Goal: Information Seeking & Learning: Check status

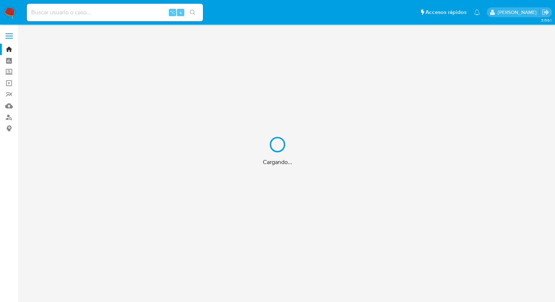
click at [82, 13] on div "Cargando..." at bounding box center [277, 151] width 555 height 302
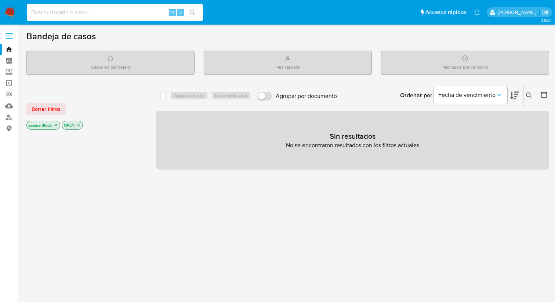
click at [58, 14] on input at bounding box center [115, 13] width 176 height 10
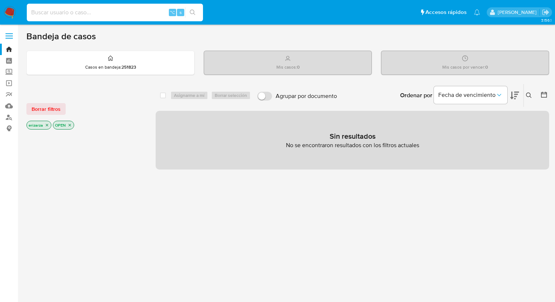
paste input "574451595"
type input "574451595"
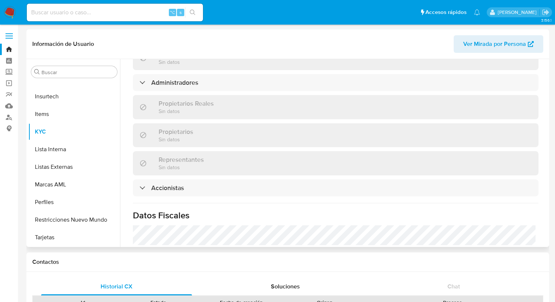
scroll to position [572, 0]
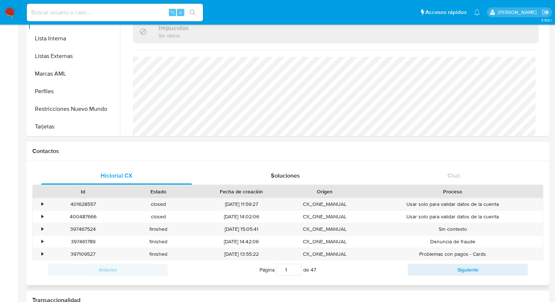
select select "10"
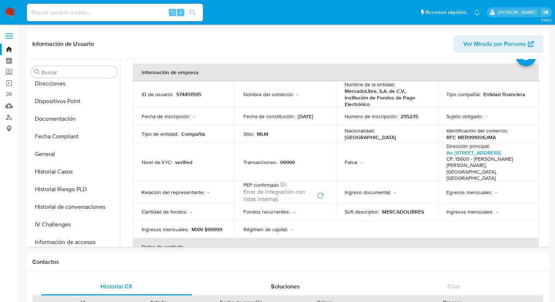
scroll to position [0, 0]
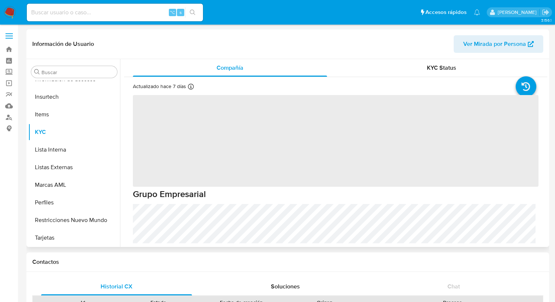
scroll to position [310, 0]
click at [135, 11] on input at bounding box center [115, 13] width 176 height 10
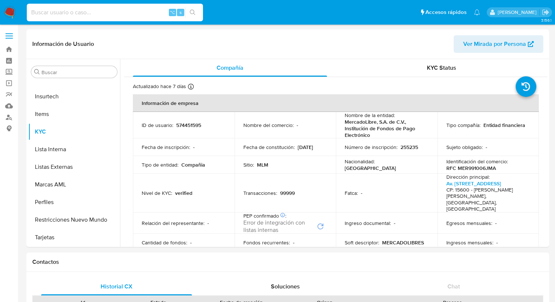
paste input "491589711"
type input "491589711"
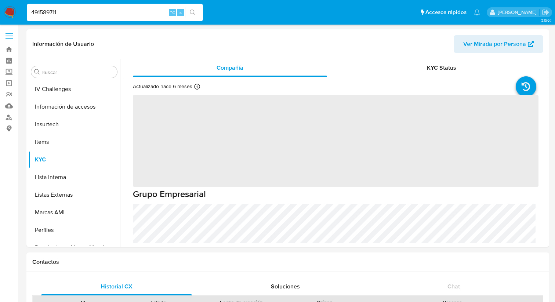
scroll to position [310, 0]
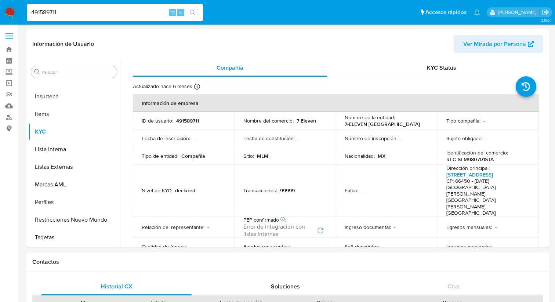
select select "10"
drag, startPoint x: 62, startPoint y: 14, endPoint x: 17, endPoint y: 10, distance: 45.2
click at [17, 10] on nav "Pausado Ver notificaciones 491589711 ⌥ s Accesos rápidos Presiona las siguiente…" at bounding box center [277, 12] width 555 height 25
paste input "330172789"
type input "330172789"
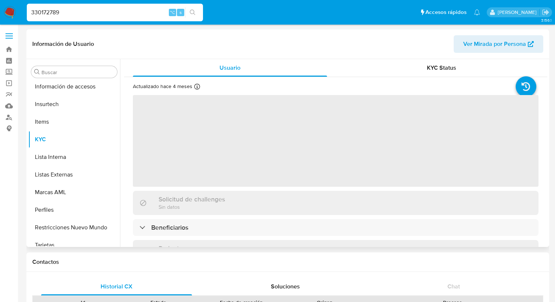
scroll to position [310, 0]
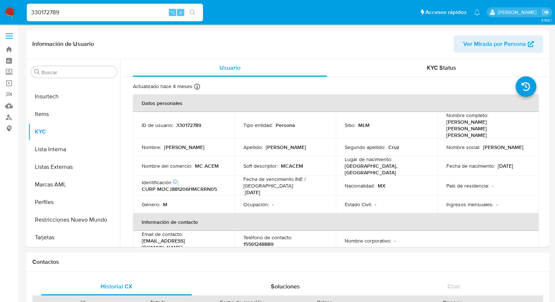
select select "10"
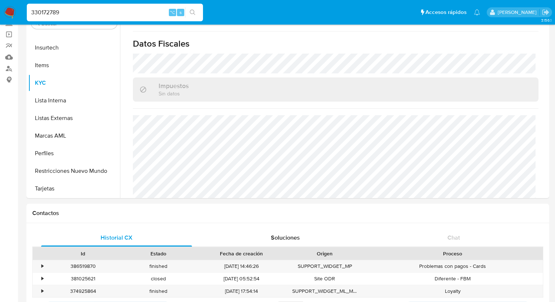
scroll to position [0, 0]
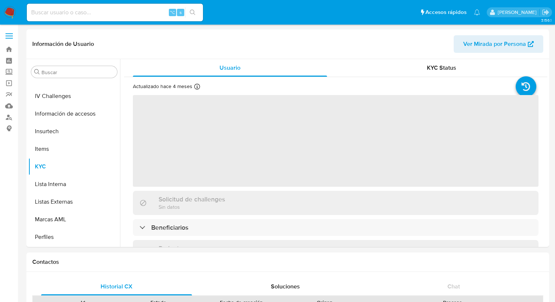
click at [114, 12] on input at bounding box center [115, 13] width 176 height 10
paste input "1845186657"
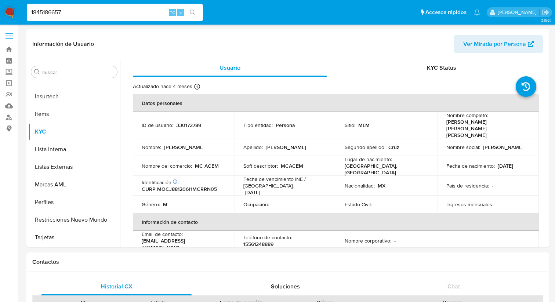
type input "1845186657"
select select "10"
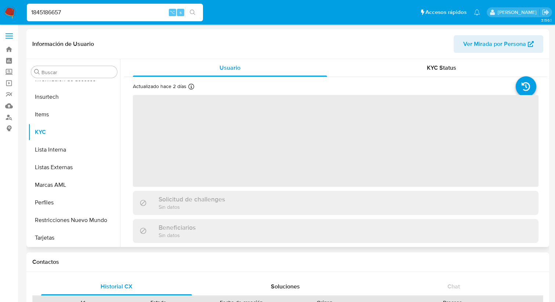
scroll to position [310, 0]
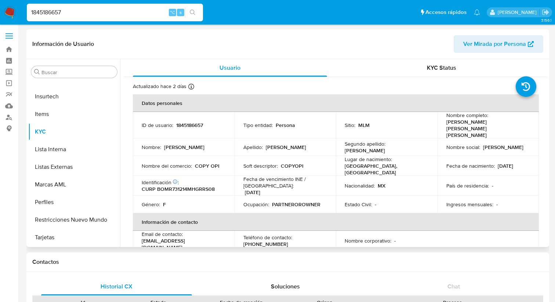
select select "10"
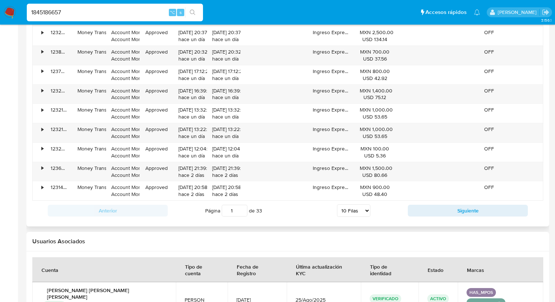
scroll to position [783, 0]
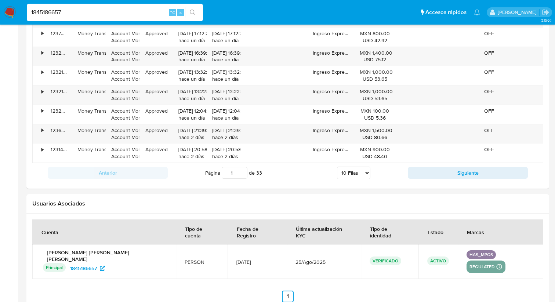
drag, startPoint x: 81, startPoint y: 15, endPoint x: 11, endPoint y: 14, distance: 69.3
click at [11, 14] on nav "Pausado Ver notificaciones 1845186657 ⌥ s Accesos rápidos Presiona las siguient…" at bounding box center [277, 12] width 555 height 25
paste input "788133780"
type input "788133780"
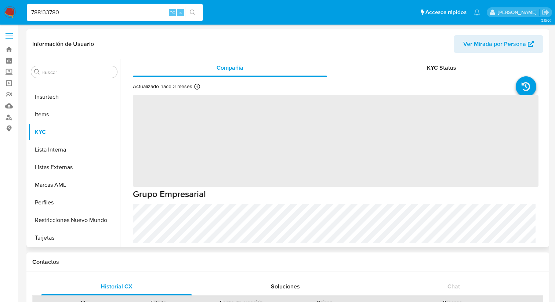
scroll to position [310, 0]
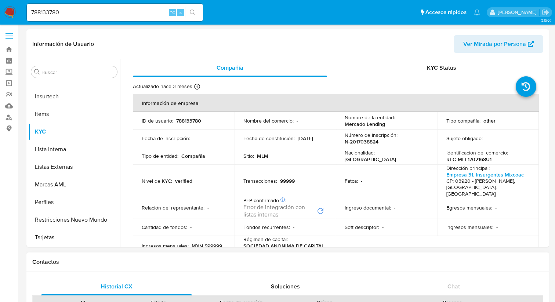
select select "10"
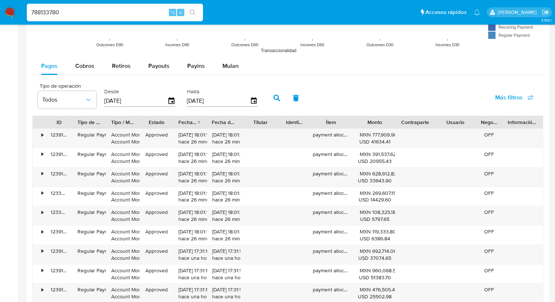
scroll to position [655, 0]
click at [277, 95] on icon "button" at bounding box center [276, 97] width 7 height 7
click at [270, 96] on button "button" at bounding box center [276, 98] width 19 height 18
click at [500, 97] on span "Más filtros" at bounding box center [509, 97] width 28 height 18
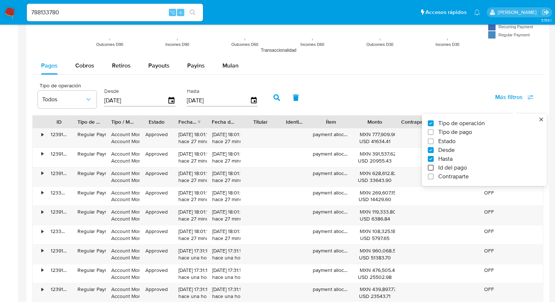
click at [428, 167] on input "Id del pago" at bounding box center [431, 168] width 6 height 6
checkbox input "true"
click at [283, 95] on div at bounding box center [303, 100] width 72 height 18
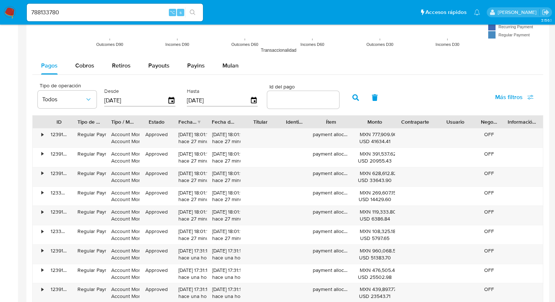
click at [280, 105] on div at bounding box center [303, 100] width 72 height 18
click at [280, 101] on input "number" at bounding box center [303, 100] width 72 height 10
paste input "119945983287"
type input "119945983287"
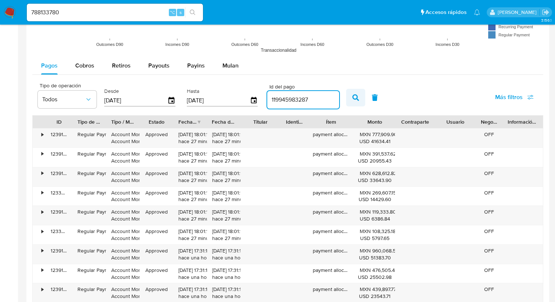
click at [354, 98] on icon "button" at bounding box center [355, 97] width 7 height 7
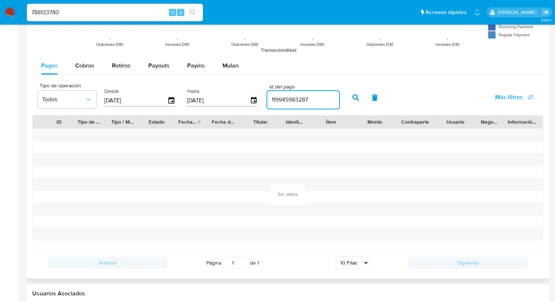
scroll to position [0, 0]
drag, startPoint x: 308, startPoint y: 101, endPoint x: 264, endPoint y: 101, distance: 44.0
click at [264, 101] on div "Tipo de operación Todos Desde 30/05/2025 Hasta 27/08/2025 Id del pago 119945983…" at bounding box center [188, 96] width 308 height 29
click at [79, 73] on div "Cobros" at bounding box center [84, 66] width 19 height 18
select select "10"
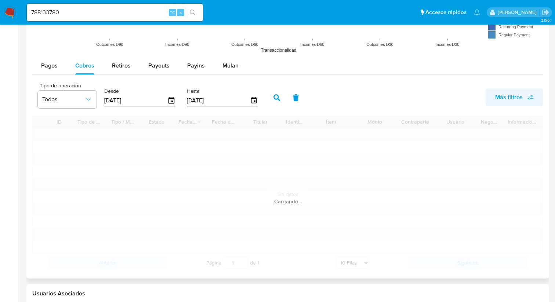
click at [503, 99] on span "Más filtros" at bounding box center [509, 97] width 28 height 18
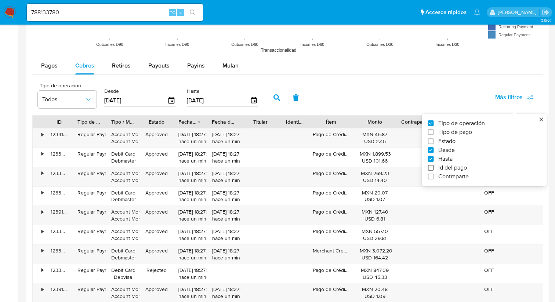
click at [432, 171] on input "Id del pago" at bounding box center [431, 168] width 6 height 6
checkbox input "true"
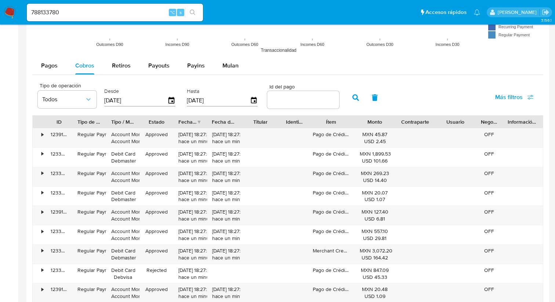
click at [290, 98] on input "number" at bounding box center [303, 100] width 72 height 10
click at [285, 100] on input "number" at bounding box center [303, 100] width 72 height 10
paste input "119945983287"
type input "119945983287"
click at [352, 96] on icon "button" at bounding box center [355, 97] width 7 height 7
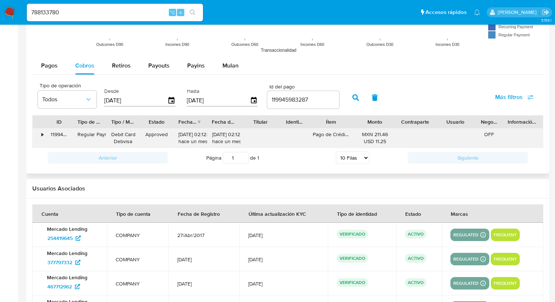
click at [42, 136] on div "•" at bounding box center [42, 134] width 2 height 7
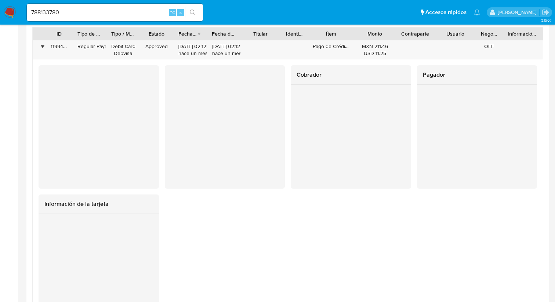
scroll to position [739, 0]
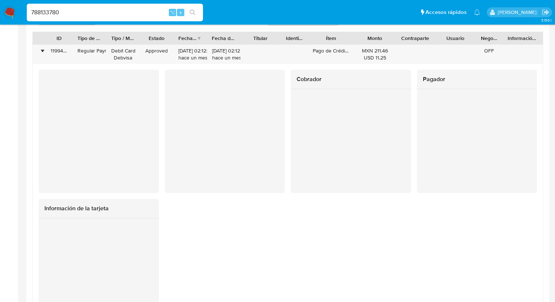
drag, startPoint x: 69, startPoint y: 14, endPoint x: 8, endPoint y: 7, distance: 61.0
click at [9, 7] on nav "Pausado Ver notificaciones 788133780 ⌥ s Accesos rápidos Presiona las siguiente…" at bounding box center [277, 12] width 555 height 25
paste input "574451595"
type input "574451595"
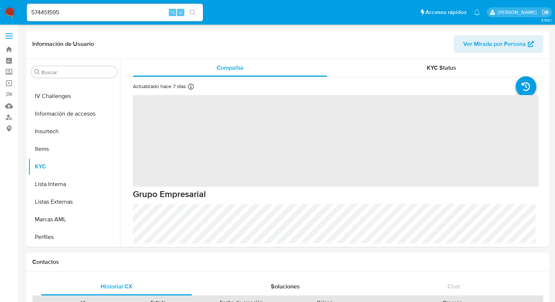
scroll to position [310, 0]
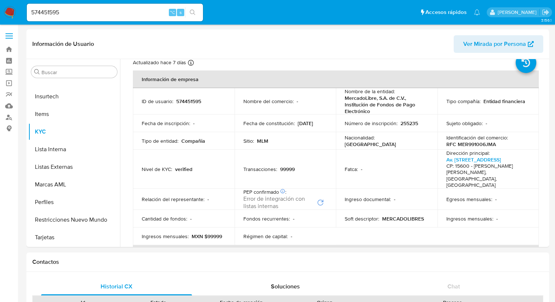
select select "10"
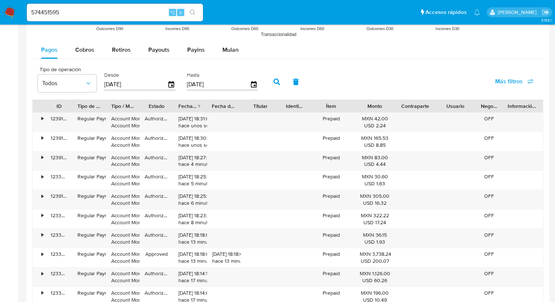
scroll to position [702, 0]
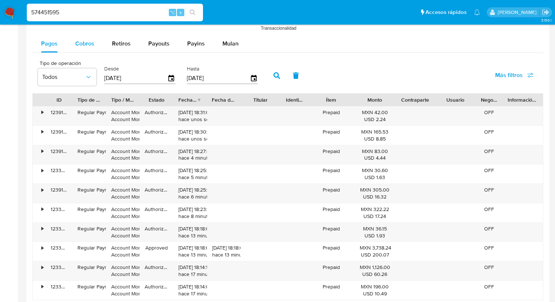
click at [86, 45] on span "Cobros" at bounding box center [84, 43] width 19 height 8
select select "10"
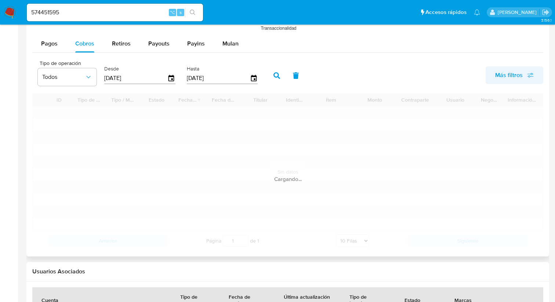
click at [507, 78] on span "Más filtros" at bounding box center [509, 75] width 28 height 18
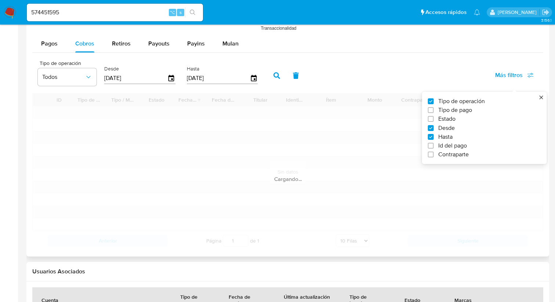
click at [453, 143] on span "Id del pago" at bounding box center [452, 145] width 29 height 7
click at [433, 143] on input "Id del pago" at bounding box center [431, 146] width 6 height 6
checkbox input "true"
click at [292, 85] on div at bounding box center [303, 78] width 72 height 18
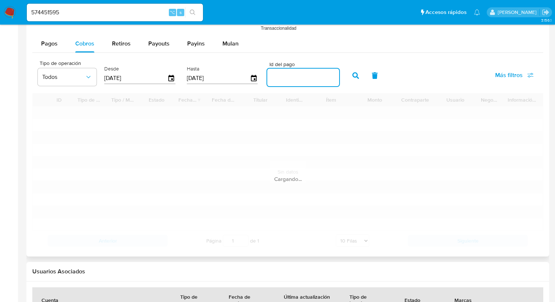
click at [290, 81] on input "number" at bounding box center [303, 78] width 72 height 10
paste input "118098454156"
type input "118098454156"
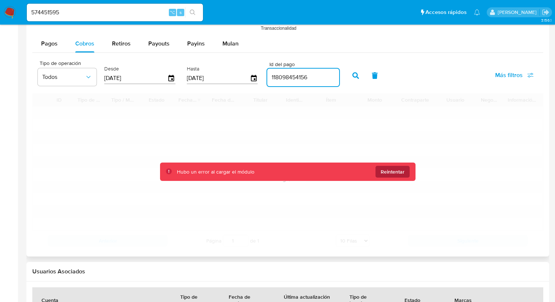
click at [389, 170] on span "Reintentar" at bounding box center [392, 172] width 24 height 12
click at [396, 170] on span "Reintentar" at bounding box center [392, 172] width 24 height 12
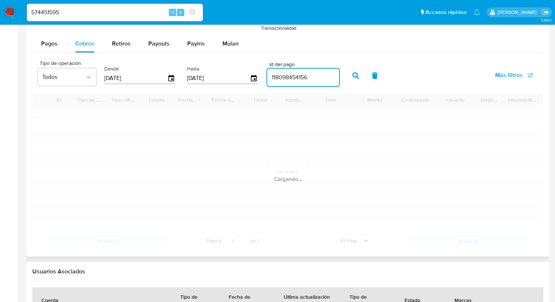
drag, startPoint x: 307, startPoint y: 77, endPoint x: 238, endPoint y: 66, distance: 69.7
click at [240, 66] on div "Tipo de operación Todos Desde 30/05/2025 Hasta 27/08/2025 Id del pago 118098454…" at bounding box center [188, 74] width 308 height 29
click at [114, 49] on div "Retiros" at bounding box center [121, 44] width 19 height 18
select select "10"
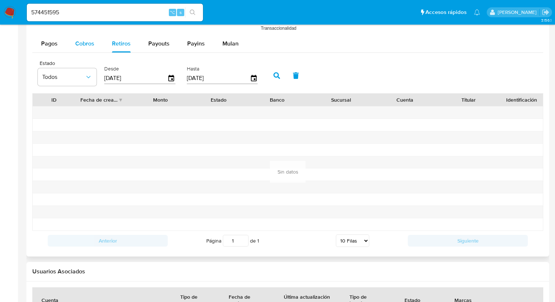
click at [95, 44] on button "Cobros" at bounding box center [84, 44] width 37 height 18
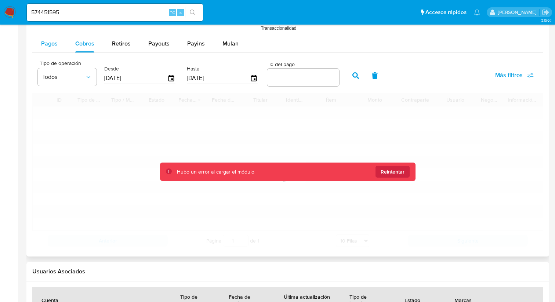
click at [51, 46] on span "Pagos" at bounding box center [49, 43] width 17 height 8
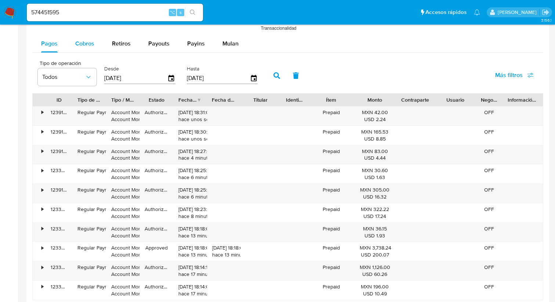
click at [80, 45] on span "Cobros" at bounding box center [84, 43] width 19 height 8
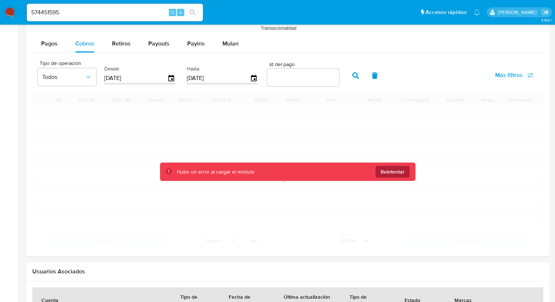
click at [389, 169] on span "Reintentar" at bounding box center [392, 172] width 24 height 12
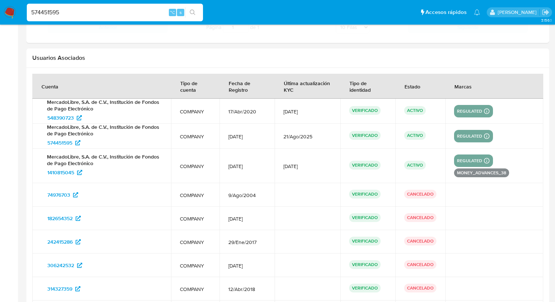
scroll to position [0, 0]
drag, startPoint x: 67, startPoint y: 14, endPoint x: 10, endPoint y: 6, distance: 57.8
click at [10, 6] on nav "Pausado Ver notificaciones 574451595 ⌥ s Accesos rápidos Presiona las siguiente…" at bounding box center [277, 12] width 555 height 25
paste input "446630592"
type input "446630592"
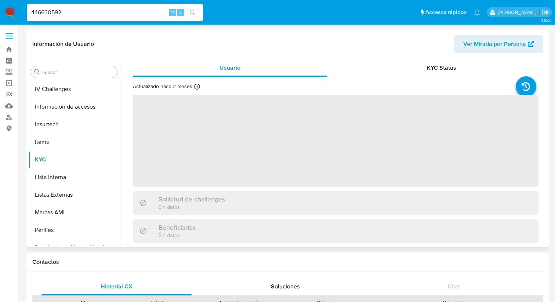
scroll to position [310, 0]
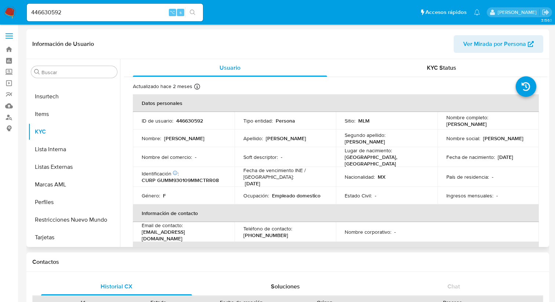
select select "10"
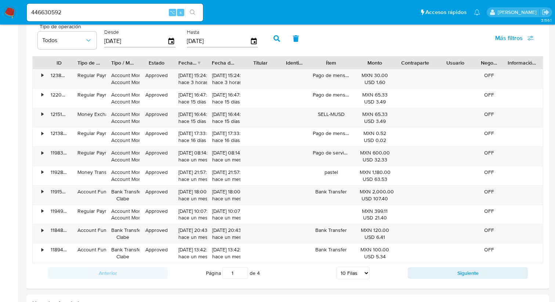
scroll to position [684, 0]
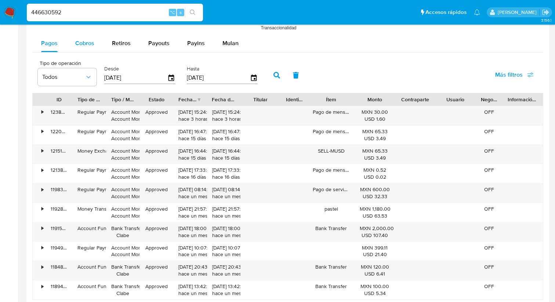
click at [84, 42] on span "Cobros" at bounding box center [84, 43] width 19 height 8
select select "10"
click at [269, 77] on button "button" at bounding box center [276, 75] width 19 height 18
click at [271, 76] on button "button" at bounding box center [276, 75] width 19 height 18
click at [508, 73] on span "Más filtros" at bounding box center [509, 75] width 28 height 18
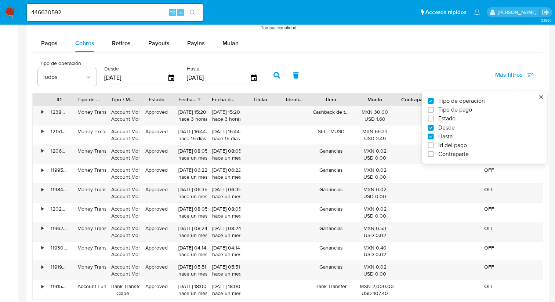
click at [441, 147] on span "Id del pago" at bounding box center [452, 145] width 29 height 7
click at [433, 147] on input "Id del pago" at bounding box center [431, 145] width 6 height 6
checkbox input "true"
click at [298, 77] on input "number" at bounding box center [303, 78] width 72 height 10
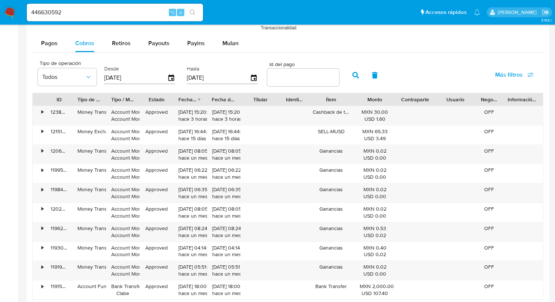
click at [300, 79] on input "number" at bounding box center [303, 78] width 72 height 10
paste input "118289874267"
type input "118289874267"
click at [353, 75] on icon "button" at bounding box center [355, 75] width 7 height 7
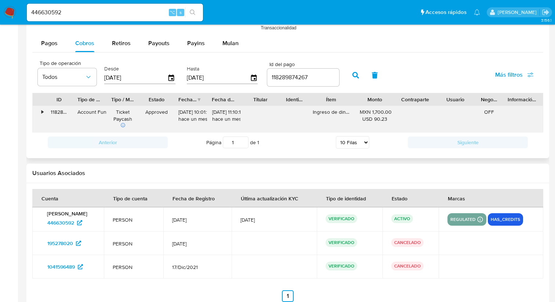
click at [40, 115] on div "•" at bounding box center [39, 119] width 13 height 26
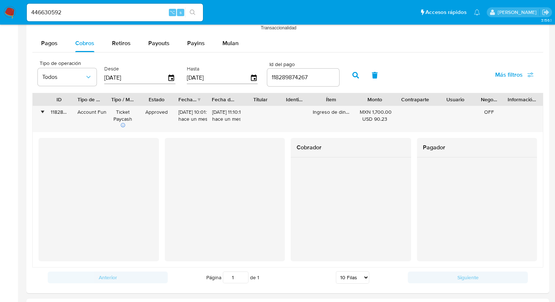
click at [105, 8] on input "446630592" at bounding box center [115, 13] width 176 height 10
drag, startPoint x: 100, startPoint y: 8, endPoint x: 16, endPoint y: 8, distance: 84.0
click at [16, 8] on nav "Pausado Ver notificaciones 446630592 ⌥ s Accesos rápidos Presiona las siguiente…" at bounding box center [277, 12] width 555 height 25
paste input "548390723"
type input "548390723"
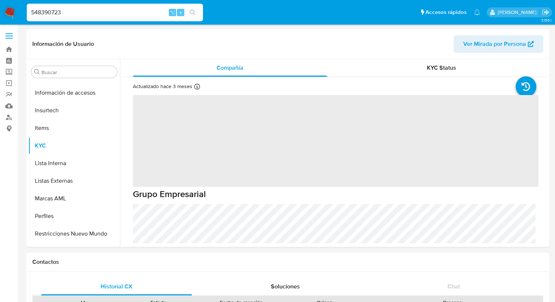
scroll to position [310, 0]
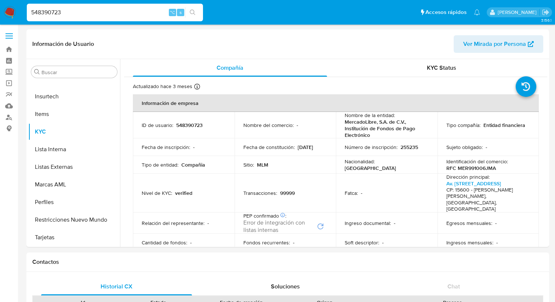
select select "10"
drag, startPoint x: 69, startPoint y: 10, endPoint x: 10, endPoint y: 9, distance: 59.1
click at [10, 9] on nav "Pausado Ver notificaciones 548390723 ⌥ s Accesos rápidos Presiona las siguiente…" at bounding box center [277, 12] width 555 height 25
paste input "2320081808"
type input "2320081808"
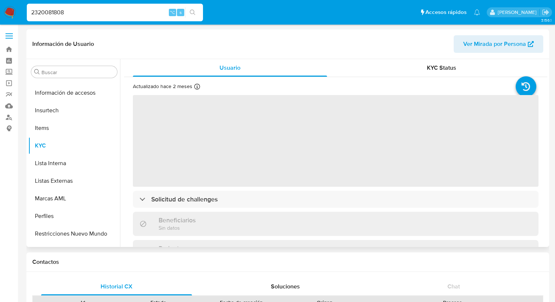
scroll to position [310, 0]
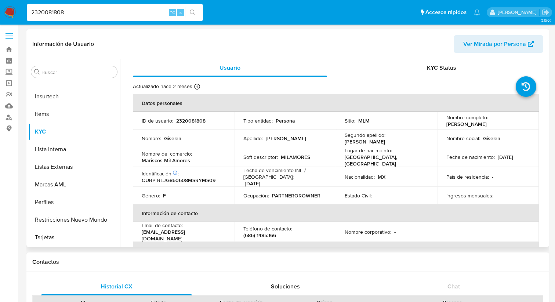
select select "10"
drag, startPoint x: 77, startPoint y: 12, endPoint x: 28, endPoint y: 13, distance: 48.4
click at [28, 13] on input "2320081808" at bounding box center [115, 13] width 176 height 10
paste input "114692129"
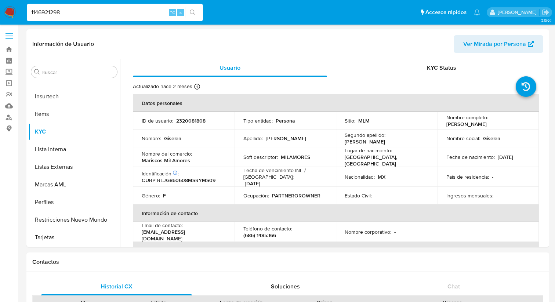
type input "1146921298"
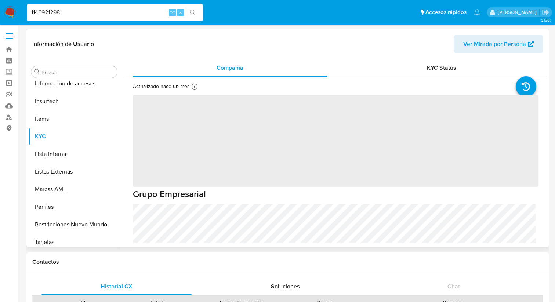
scroll to position [310, 0]
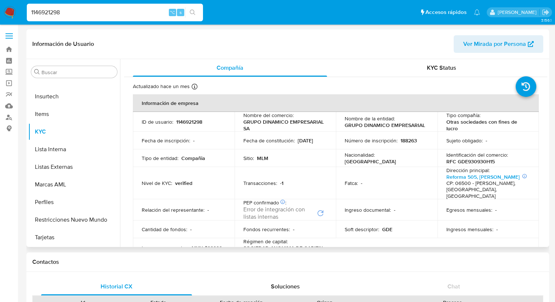
select select "10"
drag, startPoint x: 78, startPoint y: 10, endPoint x: 6, endPoint y: 9, distance: 72.3
click at [6, 9] on nav "Pausado Ver notificaciones 1146921298 ⌥ s Accesos rápidos Presiona las siguient…" at bounding box center [277, 12] width 555 height 25
paste input "49344644"
type input "493446448"
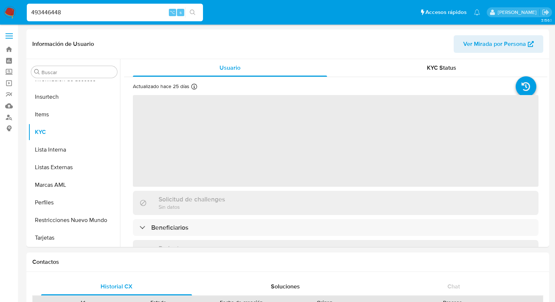
scroll to position [310, 0]
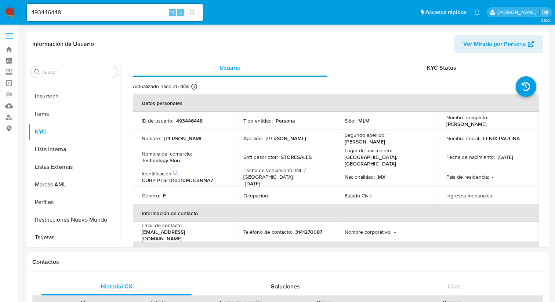
select select "10"
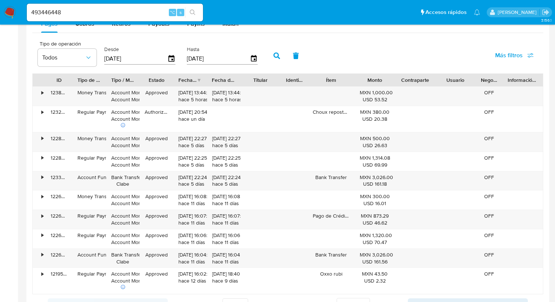
scroll to position [603, 0]
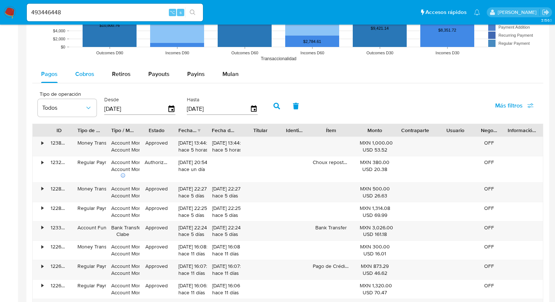
click at [80, 76] on span "Cobros" at bounding box center [84, 74] width 19 height 8
select select "10"
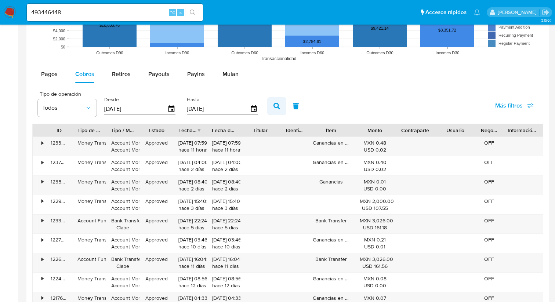
click at [271, 108] on button "button" at bounding box center [276, 106] width 19 height 18
click at [523, 108] on span "Más filtros" at bounding box center [514, 106] width 39 height 16
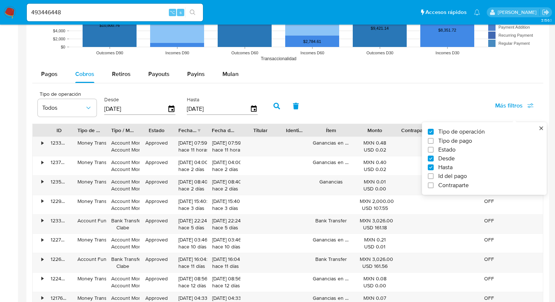
click at [453, 178] on span "Id del pago" at bounding box center [452, 175] width 29 height 7
click at [433, 178] on input "Id del pago" at bounding box center [431, 176] width 6 height 6
checkbox input "true"
click at [301, 108] on input "number" at bounding box center [303, 108] width 72 height 10
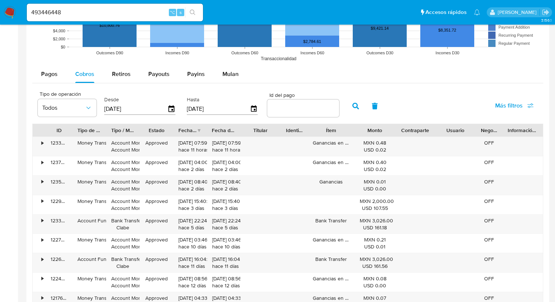
click at [291, 111] on input "number" at bounding box center [303, 108] width 72 height 10
paste input "116927718632"
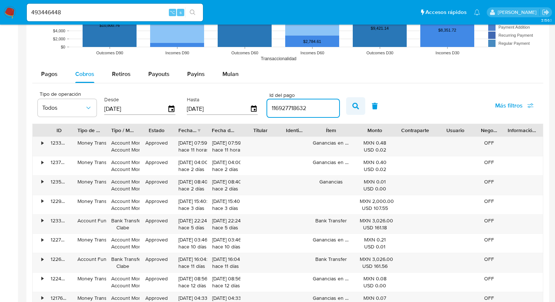
type input "116927718632"
click at [359, 109] on button "button" at bounding box center [355, 106] width 19 height 18
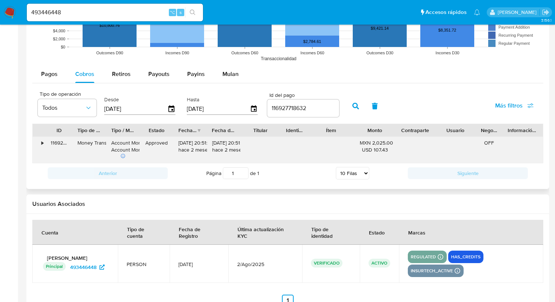
click at [41, 144] on div "•" at bounding box center [42, 142] width 2 height 7
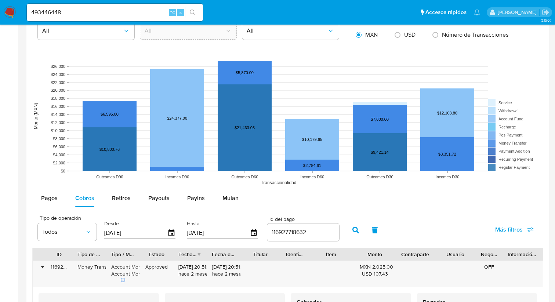
scroll to position [458, 0]
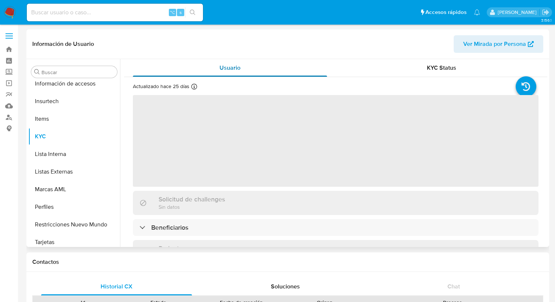
scroll to position [310, 0]
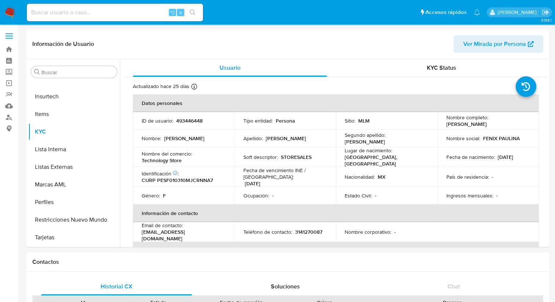
click at [77, 18] on div "⌥ s" at bounding box center [115, 13] width 176 height 18
select select "10"
click at [62, 16] on input at bounding box center [115, 13] width 176 height 10
paste input "378231009"
type input "378231009"
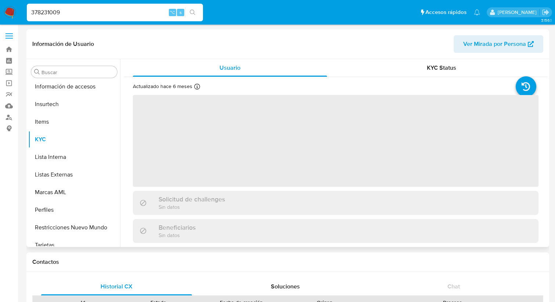
scroll to position [310, 0]
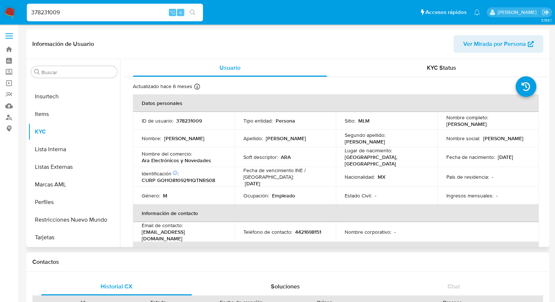
select select "10"
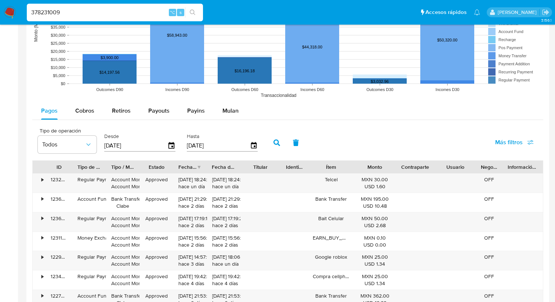
scroll to position [599, 0]
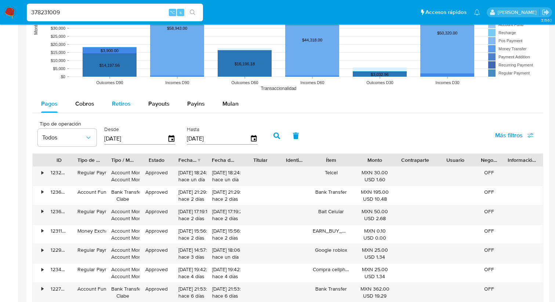
click at [119, 104] on span "Retiros" at bounding box center [121, 103] width 19 height 8
select select "10"
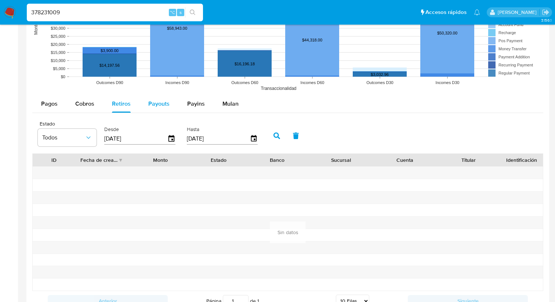
click at [160, 102] on span "Payouts" at bounding box center [158, 103] width 21 height 8
select select "10"
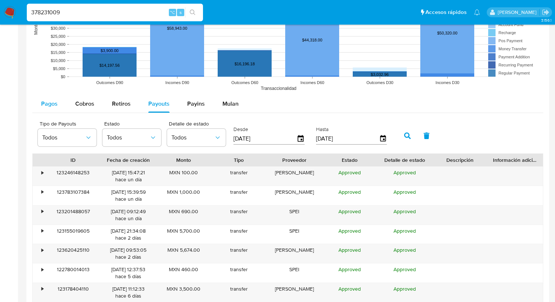
click at [49, 105] on span "Pagos" at bounding box center [49, 103] width 17 height 8
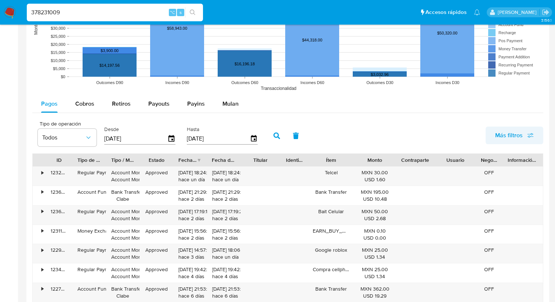
click at [498, 140] on span "Más filtros" at bounding box center [509, 136] width 28 height 18
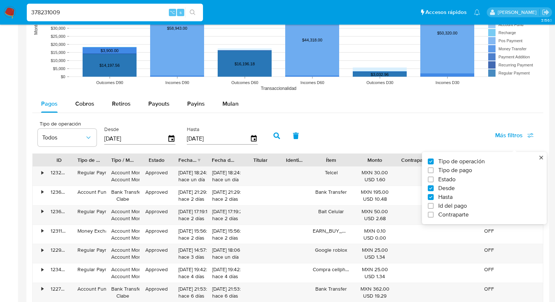
click at [443, 208] on span "Id del pago" at bounding box center [452, 205] width 29 height 7
click at [433, 208] on input "Id del pago" at bounding box center [431, 206] width 6 height 6
checkbox input "true"
click at [307, 138] on input "number" at bounding box center [303, 138] width 72 height 10
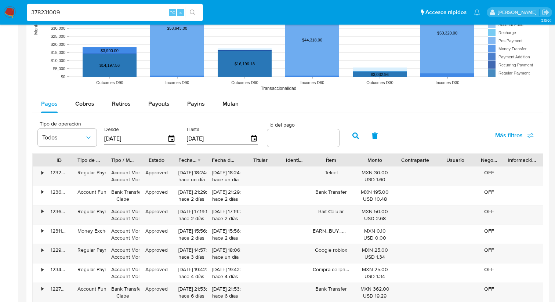
click at [307, 138] on input "number" at bounding box center [303, 138] width 72 height 10
paste input "2007998670713"
click at [352, 136] on icon "button" at bounding box center [355, 135] width 7 height 7
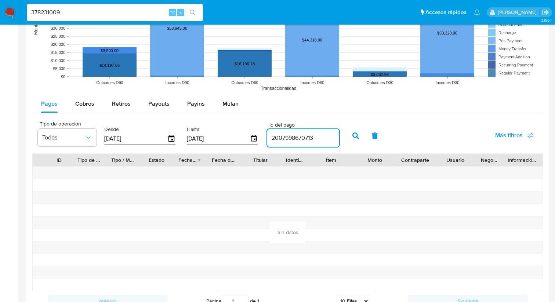
drag, startPoint x: 316, startPoint y: 136, endPoint x: 249, endPoint y: 133, distance: 66.8
click at [249, 133] on div "Tipo de operación Todos Desde 30/05/2025 Hasta 27/08/2025 Id del pago 200799867…" at bounding box center [188, 134] width 308 height 29
paste input "116687479001"
type input "116687479001"
click at [347, 138] on button "button" at bounding box center [355, 136] width 19 height 18
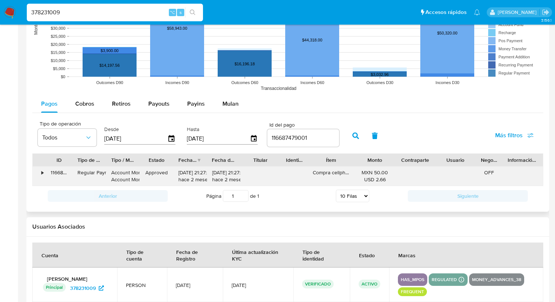
click at [41, 173] on div "•" at bounding box center [42, 172] width 2 height 7
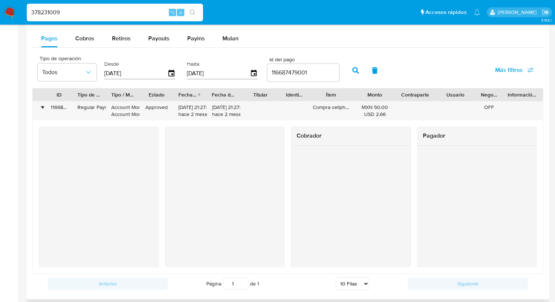
scroll to position [664, 0]
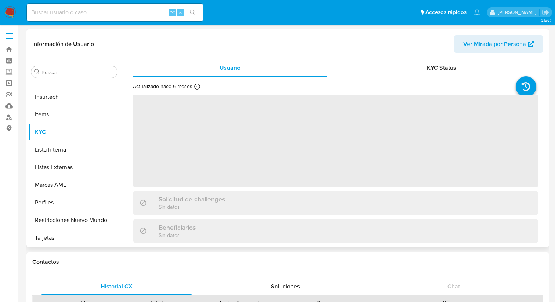
scroll to position [310, 0]
click at [65, 18] on div "⌥ s" at bounding box center [115, 13] width 176 height 18
select select "10"
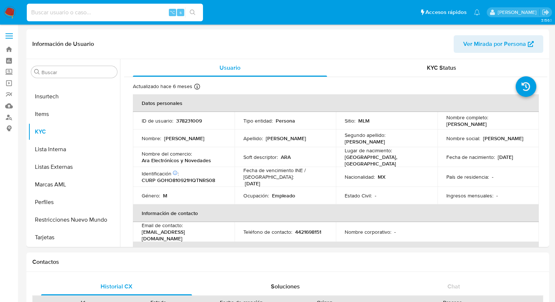
click at [63, 12] on input at bounding box center [115, 13] width 176 height 10
paste input "1864814988"
type input "1864814988"
click at [191, 13] on icon "search-icon" at bounding box center [193, 13] width 6 height 6
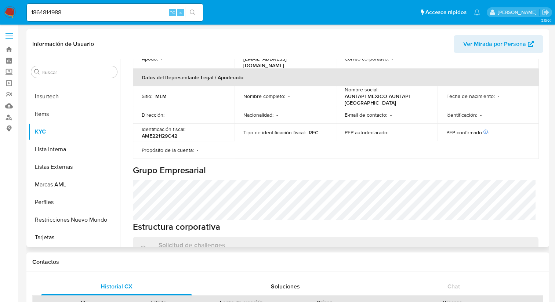
scroll to position [227, 0]
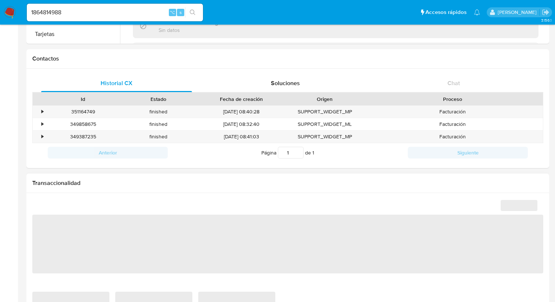
select select "10"
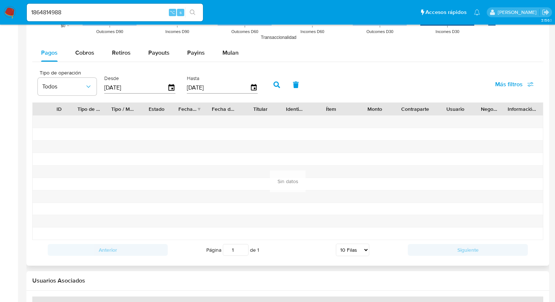
scroll to position [655, 0]
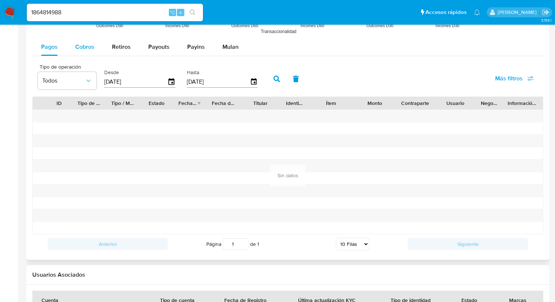
click at [76, 51] on span "Cobros" at bounding box center [84, 47] width 19 height 8
select select "10"
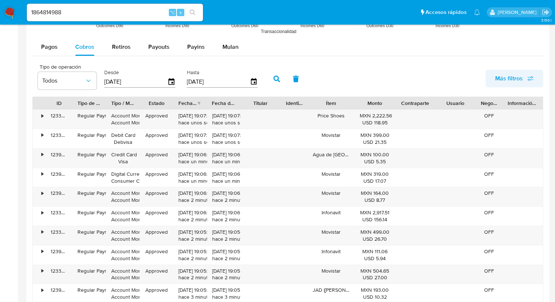
click at [520, 79] on span "Más filtros" at bounding box center [509, 79] width 28 height 18
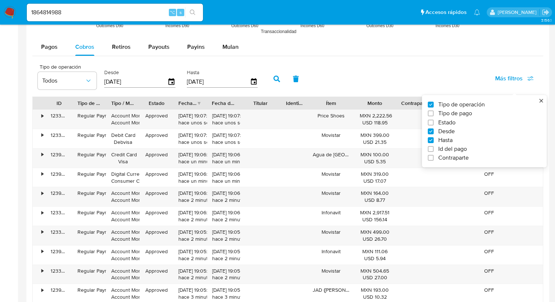
click at [438, 147] on span "Id del pago" at bounding box center [452, 148] width 29 height 7
click at [433, 147] on input "Id del pago" at bounding box center [431, 149] width 6 height 6
checkbox input "true"
click at [282, 82] on input "number" at bounding box center [303, 81] width 72 height 10
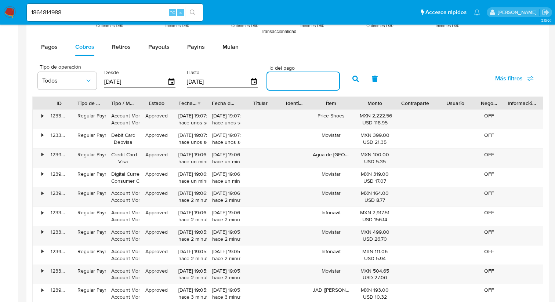
click at [282, 82] on input "number" at bounding box center [303, 81] width 72 height 10
paste input "116436398619"
type input "116436398619"
click at [352, 81] on icon "button" at bounding box center [355, 79] width 7 height 7
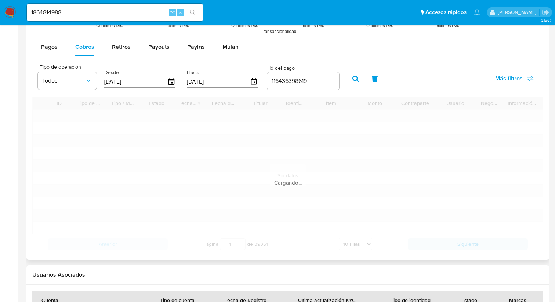
scroll to position [621, 0]
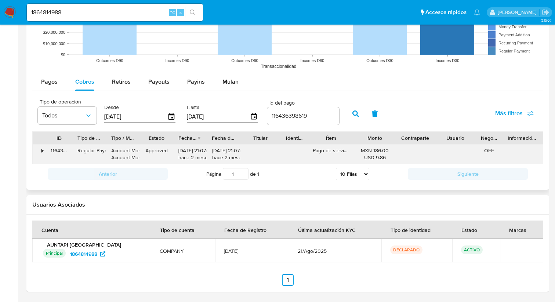
click at [41, 150] on div "•" at bounding box center [42, 150] width 2 height 7
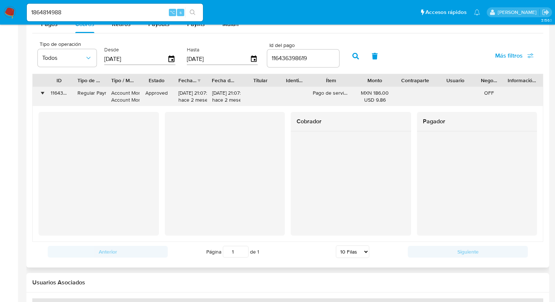
scroll to position [678, 0]
click at [96, 18] on div "1864814988 ⌥ s" at bounding box center [115, 13] width 176 height 18
drag, startPoint x: 70, startPoint y: 15, endPoint x: 21, endPoint y: 3, distance: 51.4
click at [21, 3] on nav "Pausado Ver notificaciones 1864814988 ⌥ s Accesos rápidos Presiona las siguient…" at bounding box center [277, 12] width 555 height 25
paste input "357804755"
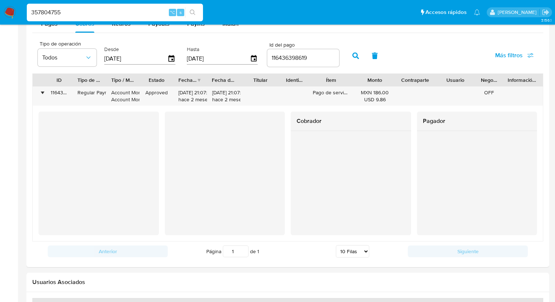
type input "357804755"
click at [197, 11] on button "search-icon" at bounding box center [192, 12] width 15 height 10
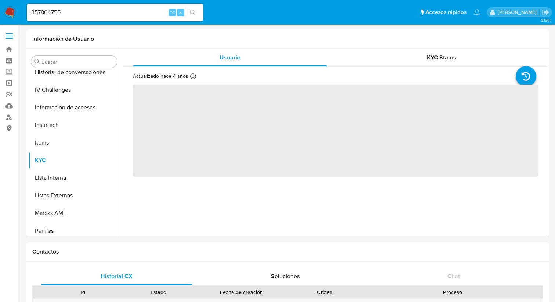
scroll to position [310, 0]
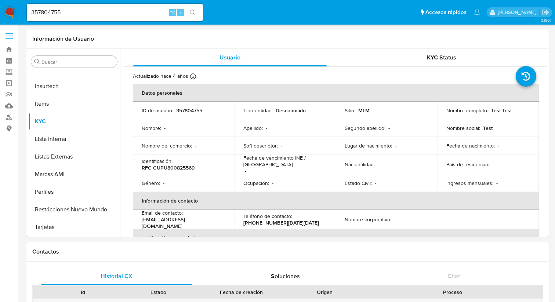
select select "10"
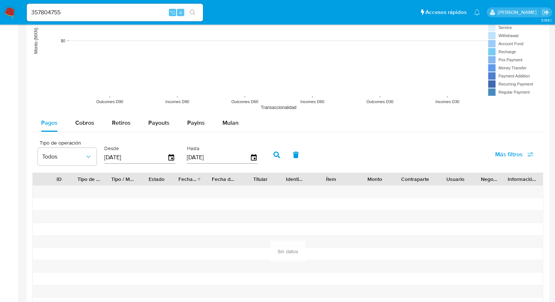
scroll to position [600, 0]
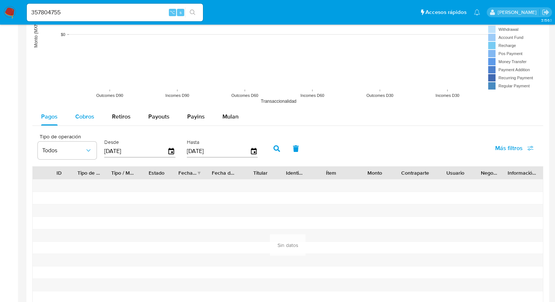
click at [80, 117] on span "Cobros" at bounding box center [84, 116] width 19 height 8
select select "10"
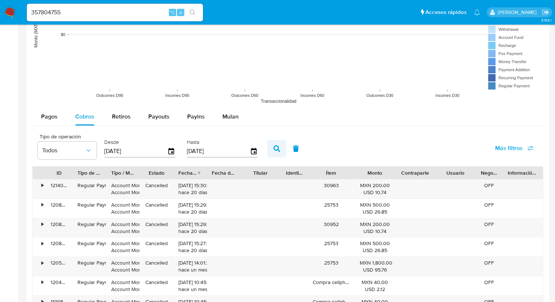
click at [276, 149] on icon "button" at bounding box center [276, 148] width 7 height 7
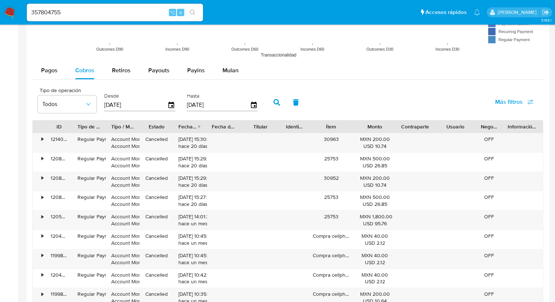
scroll to position [644, 0]
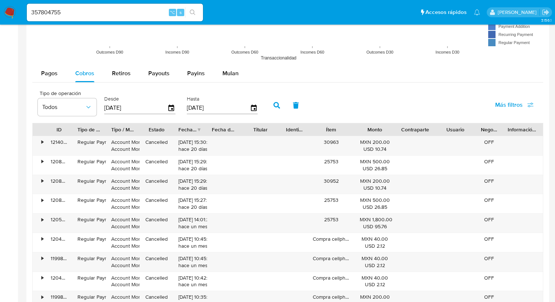
click at [505, 113] on span "Más filtros" at bounding box center [509, 105] width 28 height 18
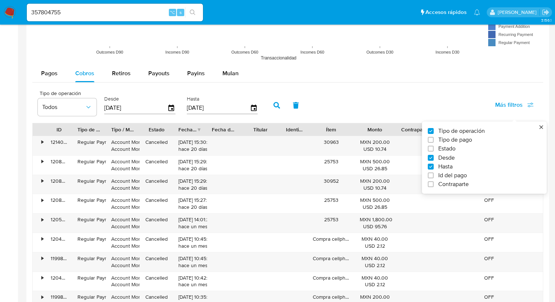
click at [445, 175] on span "Id del pago" at bounding box center [452, 175] width 29 height 7
click at [433, 175] on input "Id del pago" at bounding box center [431, 175] width 6 height 6
checkbox input "true"
click at [302, 109] on input "number" at bounding box center [303, 108] width 72 height 10
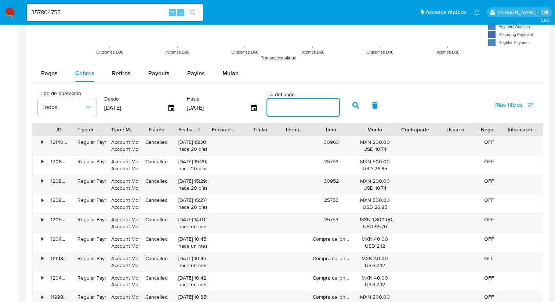
click at [302, 109] on input "number" at bounding box center [303, 108] width 72 height 10
paste input "118850585732"
type input "118850585732"
click at [352, 105] on icon "button" at bounding box center [355, 105] width 7 height 7
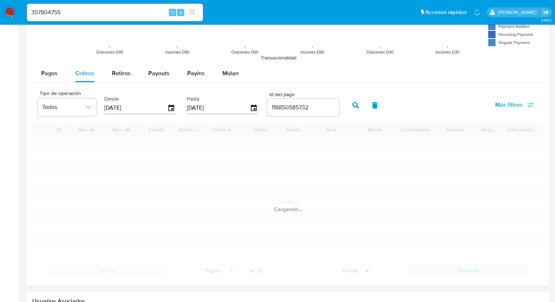
scroll to position [589, 0]
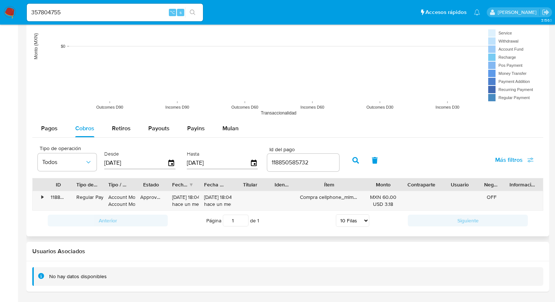
drag, startPoint x: 350, startPoint y: 184, endPoint x: 369, endPoint y: 188, distance: 19.7
click at [369, 188] on div "ID Tipo de operación Tipo / Método Estado Fecha de creación Fecha de aprobación…" at bounding box center [288, 184] width 510 height 12
click at [98, 8] on input "357804755" at bounding box center [115, 13] width 176 height 10
drag, startPoint x: 89, startPoint y: 9, endPoint x: 23, endPoint y: 1, distance: 66.4
click at [23, 1] on nav "Pausado Ver notificaciones 357804755 ⌥ s Accesos rápidos Presiona las siguiente…" at bounding box center [277, 12] width 555 height 25
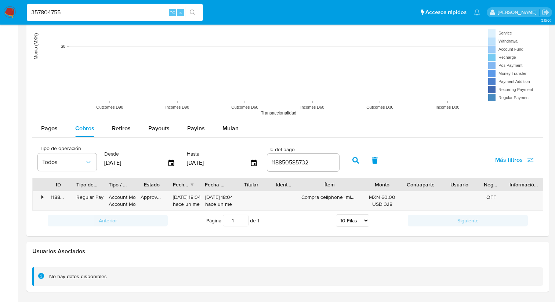
paste input "713580883"
type input "713580883"
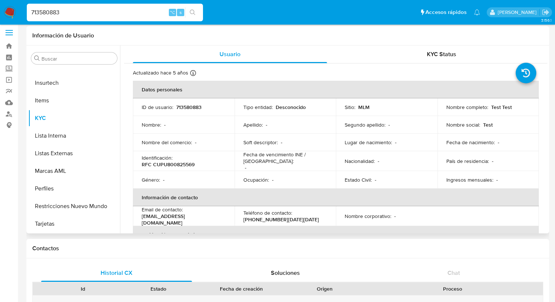
scroll to position [2, 0]
select select "10"
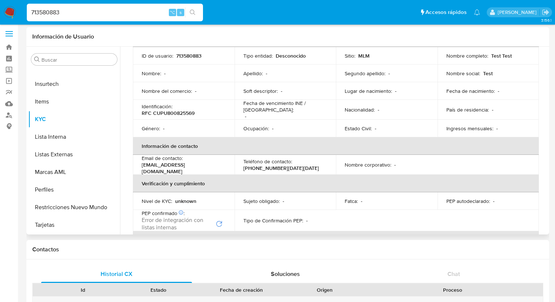
scroll to position [55, 0]
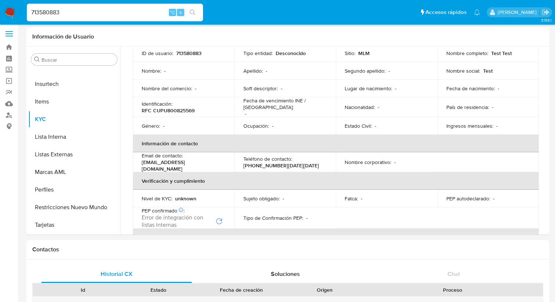
drag, startPoint x: 69, startPoint y: 9, endPoint x: 14, endPoint y: 3, distance: 55.4
click at [14, 3] on nav "Pausado Ver notificaciones 713580883 ⌥ s Accesos rápidos Presiona las siguiente…" at bounding box center [277, 12] width 555 height 25
paste input "381158852"
type input "381158852"
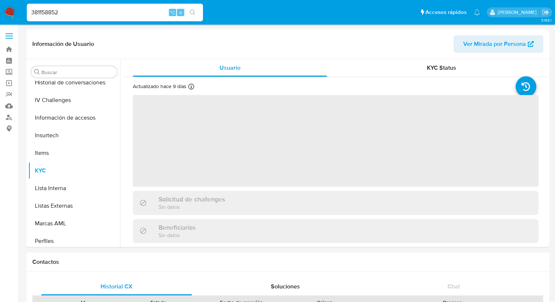
scroll to position [310, 0]
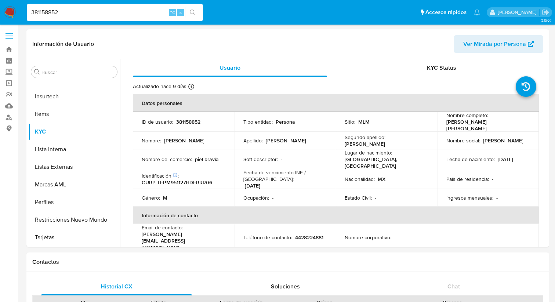
select select "10"
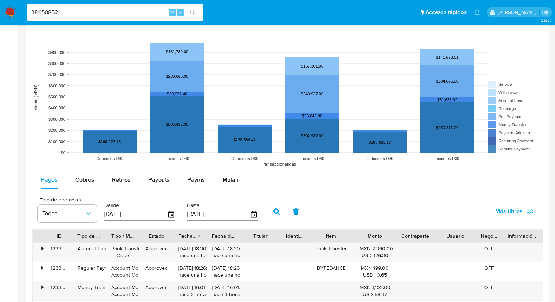
scroll to position [549, 0]
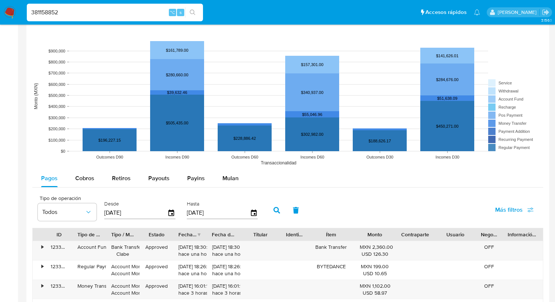
click at [500, 215] on span "Más filtros" at bounding box center [509, 210] width 28 height 18
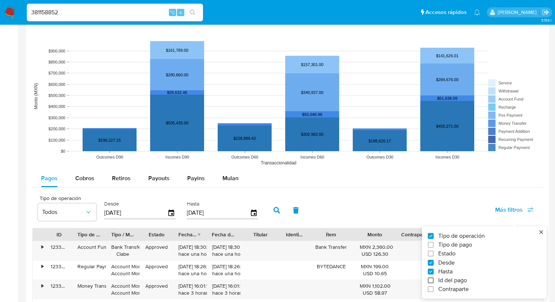
click at [431, 281] on input "Id del pago" at bounding box center [431, 280] width 6 height 6
checkbox input "true"
click at [281, 216] on input "number" at bounding box center [303, 213] width 72 height 10
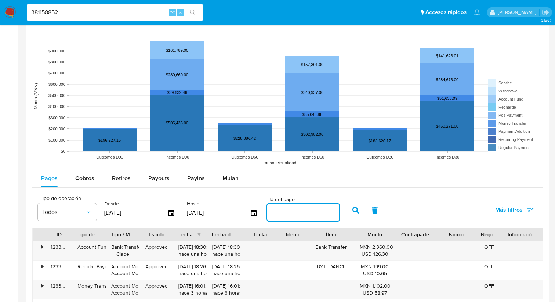
click at [281, 216] on input "number" at bounding box center [303, 213] width 72 height 10
paste input "120004756057"
type input "120004756057"
click at [348, 210] on button "button" at bounding box center [355, 210] width 19 height 18
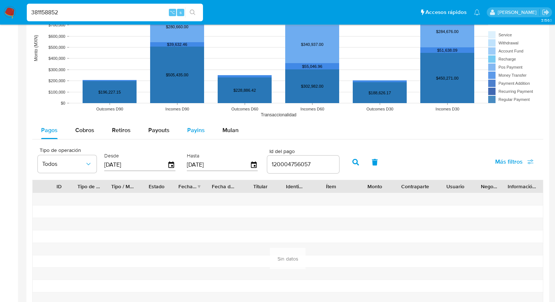
scroll to position [602, 0]
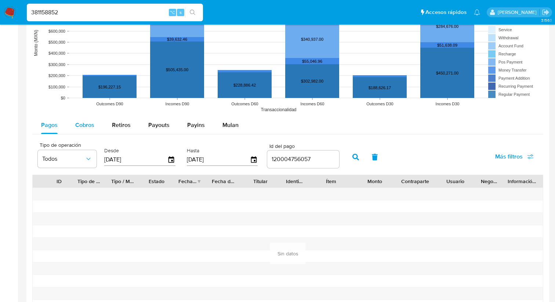
click at [81, 120] on div "Cobros" at bounding box center [84, 125] width 19 height 18
select select "10"
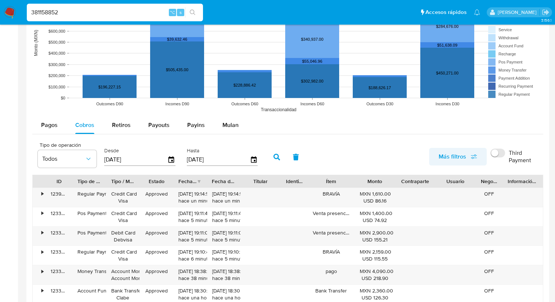
click at [467, 156] on span "Más filtros" at bounding box center [457, 157] width 39 height 16
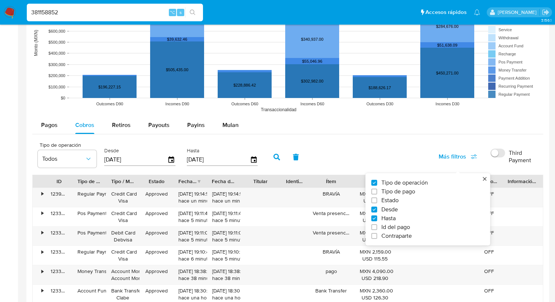
click at [389, 227] on span "Id del pago" at bounding box center [395, 226] width 29 height 7
click at [377, 227] on input "Id del pago" at bounding box center [374, 227] width 6 height 6
checkbox input "true"
click at [288, 167] on div at bounding box center [303, 159] width 72 height 18
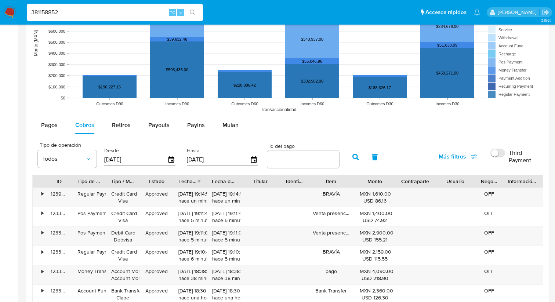
click at [287, 163] on input "number" at bounding box center [303, 159] width 72 height 10
paste input "120004756057"
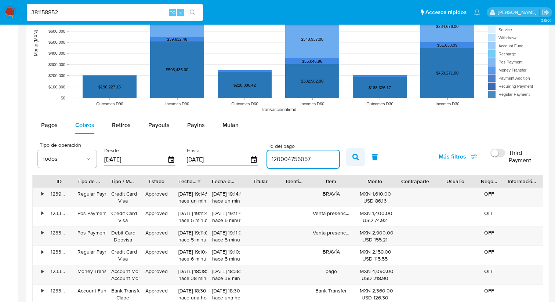
type input "120004756057"
click at [355, 160] on button "button" at bounding box center [355, 157] width 19 height 18
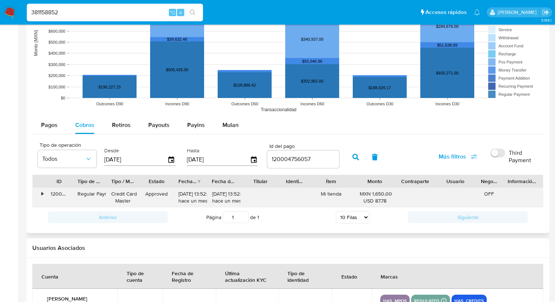
click at [44, 193] on div "•" at bounding box center [39, 197] width 13 height 19
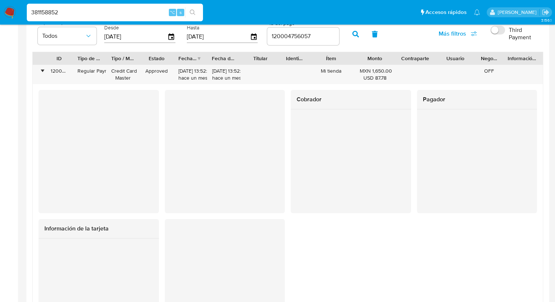
scroll to position [0, 0]
drag, startPoint x: 85, startPoint y: 16, endPoint x: 27, endPoint y: 11, distance: 57.8
click at [27, 11] on input "381158852" at bounding box center [115, 13] width 176 height 10
paste input "2441346151"
type input "2441346151"
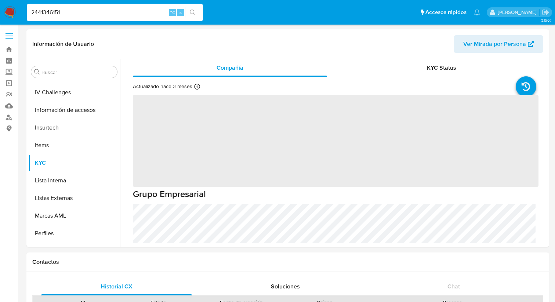
scroll to position [310, 0]
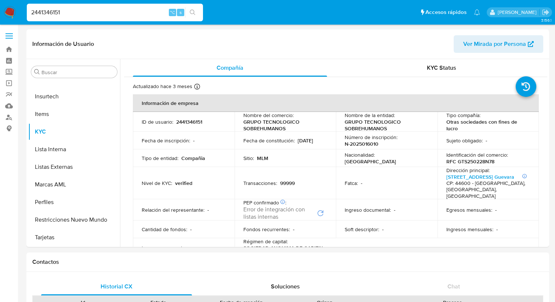
select select "10"
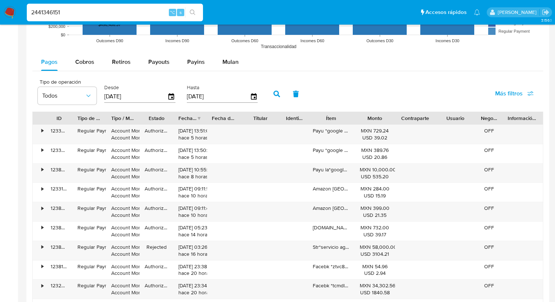
scroll to position [698, 0]
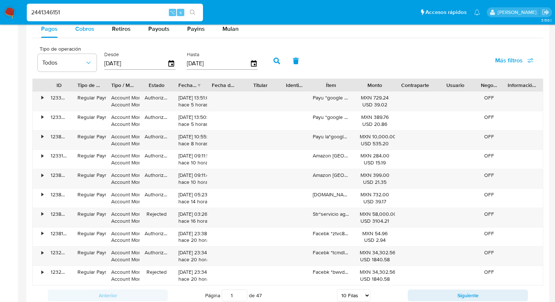
click at [88, 32] on span "Cobros" at bounding box center [84, 29] width 19 height 8
select select "10"
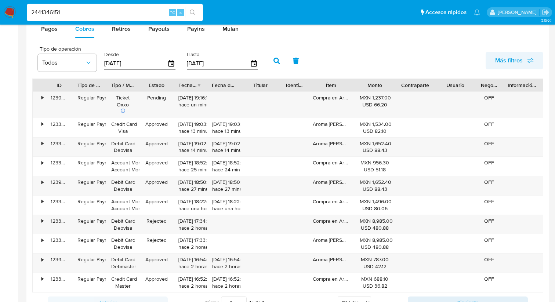
click at [506, 64] on span "Más filtros" at bounding box center [509, 61] width 28 height 18
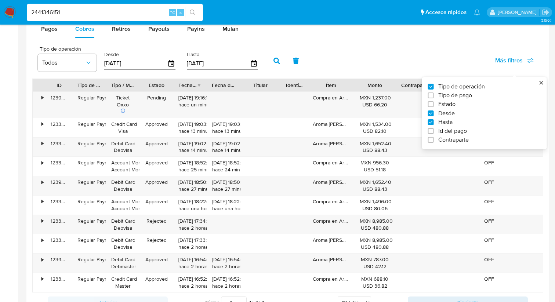
click at [448, 134] on span "Id del pago" at bounding box center [452, 130] width 29 height 7
click at [433, 134] on input "Id del pago" at bounding box center [431, 131] width 6 height 6
checkbox input "true"
click at [287, 62] on input "number" at bounding box center [303, 63] width 72 height 10
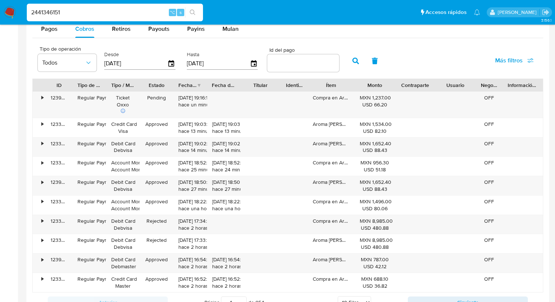
click at [287, 62] on input "number" at bounding box center [303, 63] width 72 height 10
paste input "119296964142"
type input "119296964142"
click at [352, 65] on button "button" at bounding box center [355, 61] width 19 height 18
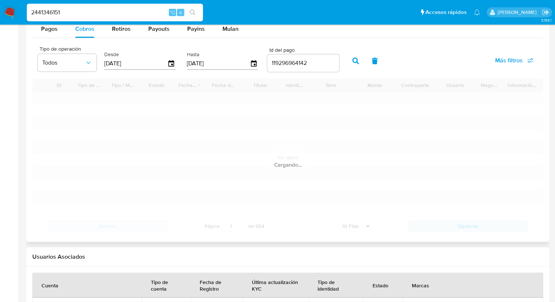
scroll to position [663, 0]
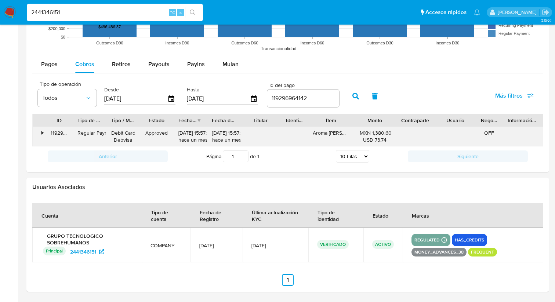
click at [42, 132] on div "•" at bounding box center [42, 132] width 2 height 7
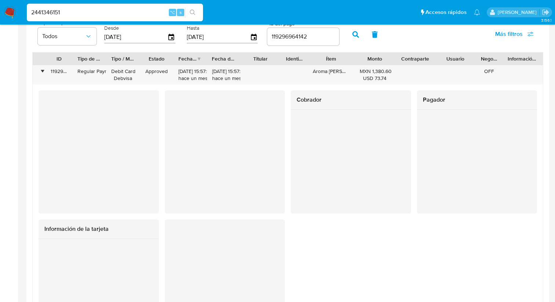
scroll to position [735, 0]
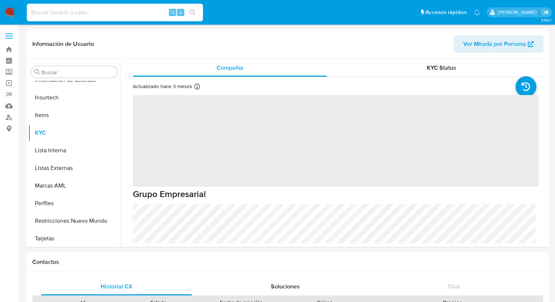
click at [100, 9] on input at bounding box center [115, 13] width 176 height 10
paste input "1010806286"
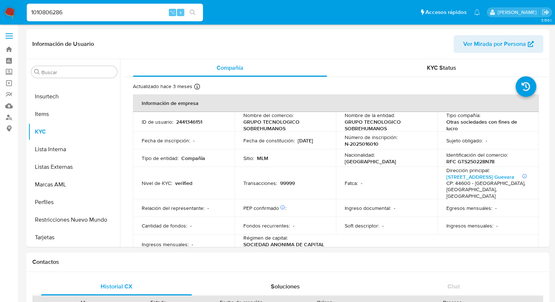
type input "1010806286"
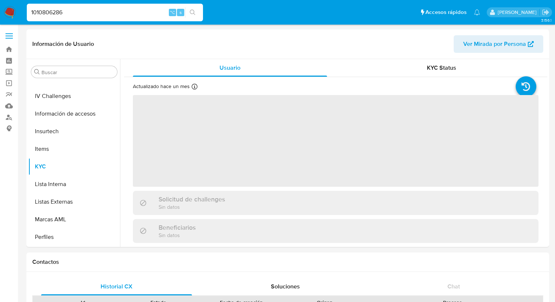
scroll to position [310, 0]
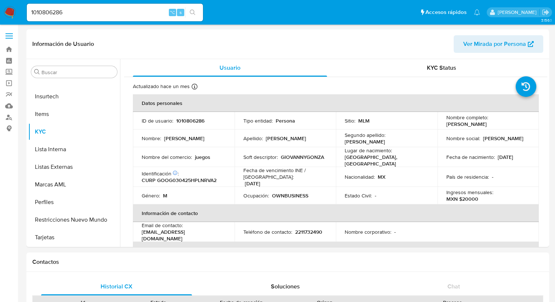
select select "10"
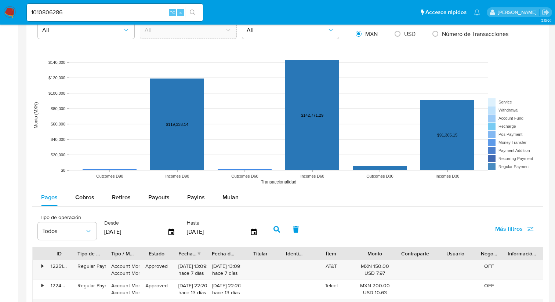
scroll to position [610, 0]
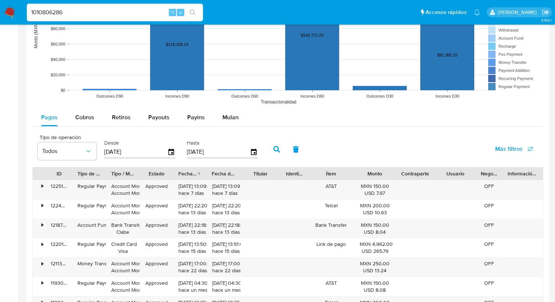
click at [526, 149] on span "Más filtros" at bounding box center [514, 149] width 39 height 16
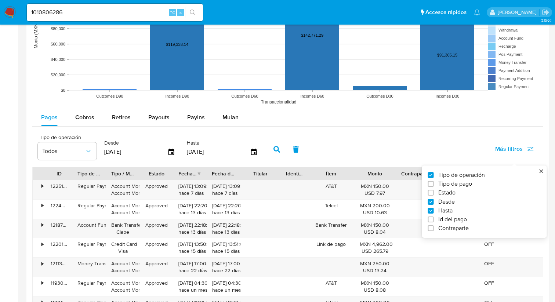
click at [440, 217] on span "Id del pago" at bounding box center [452, 219] width 29 height 7
click at [433, 217] on input "Id del pago" at bounding box center [431, 219] width 6 height 6
checkbox input "true"
click at [291, 156] on input "number" at bounding box center [303, 152] width 72 height 10
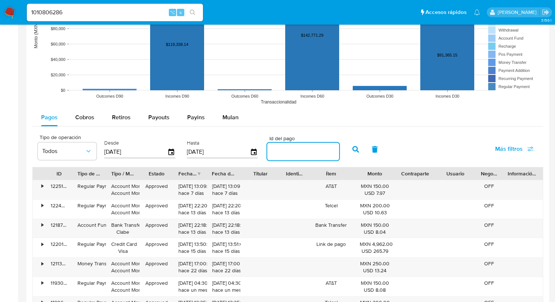
click at [291, 156] on input "number" at bounding box center [303, 152] width 72 height 10
paste input "119319451000"
type input "119319451000"
click at [353, 152] on icon "button" at bounding box center [355, 149] width 7 height 7
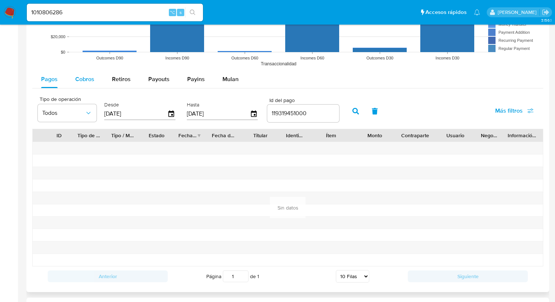
scroll to position [647, 0]
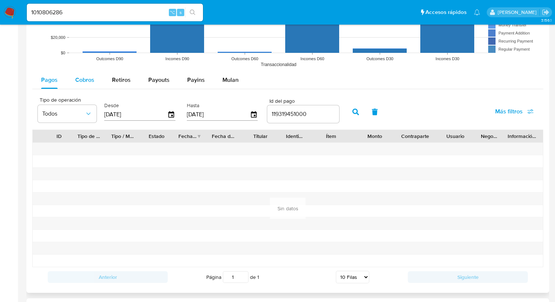
click at [89, 82] on span "Cobros" at bounding box center [84, 80] width 19 height 8
select select "10"
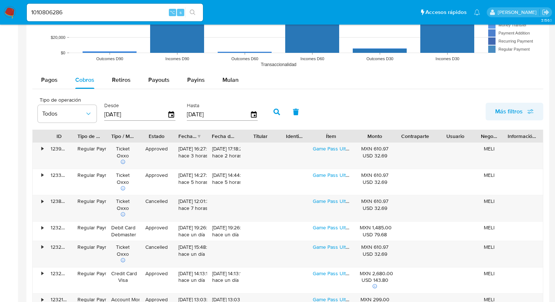
click at [519, 112] on span "Más filtros" at bounding box center [509, 112] width 28 height 18
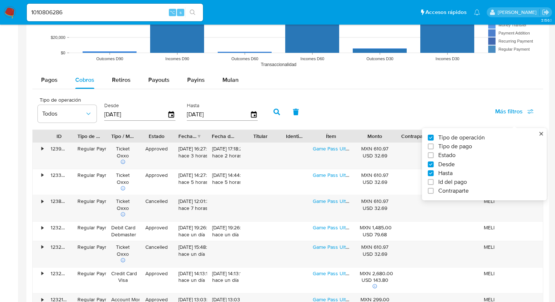
click at [436, 181] on label "Id del pago" at bounding box center [481, 181] width 107 height 7
click at [433, 181] on input "Id del pago" at bounding box center [431, 182] width 6 height 6
checkbox input "true"
click at [293, 111] on input "number" at bounding box center [303, 114] width 72 height 10
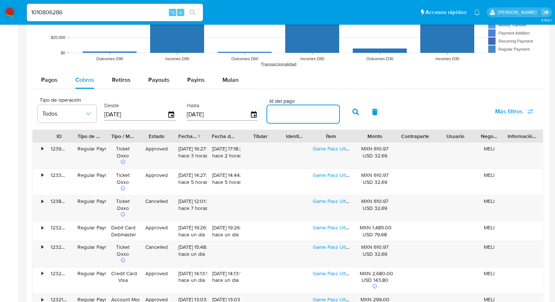
click at [293, 111] on input "number" at bounding box center [303, 114] width 72 height 10
paste input "119319451000"
type input "119319451000"
click at [348, 112] on button "button" at bounding box center [355, 112] width 19 height 18
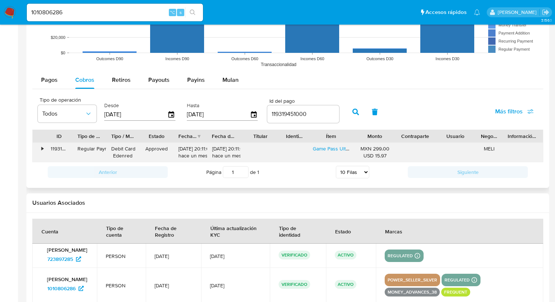
click at [42, 150] on div "•" at bounding box center [42, 148] width 2 height 7
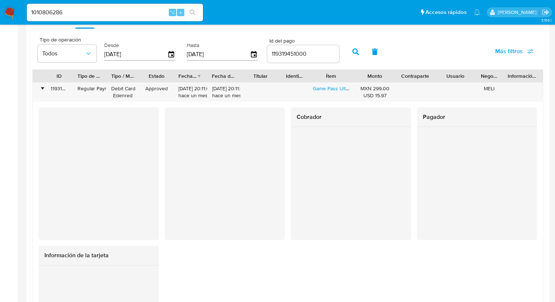
scroll to position [702, 0]
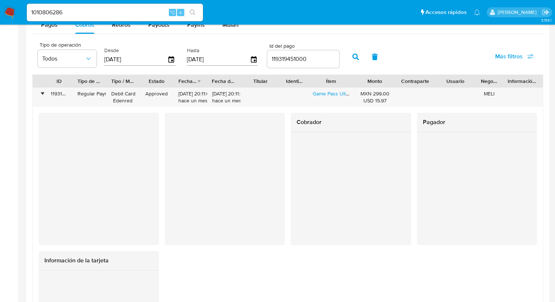
click at [88, 8] on input "1010806286" at bounding box center [115, 13] width 176 height 10
paste input "240540874"
type input "240540874"
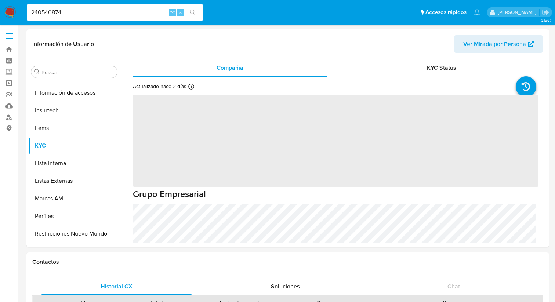
scroll to position [310, 0]
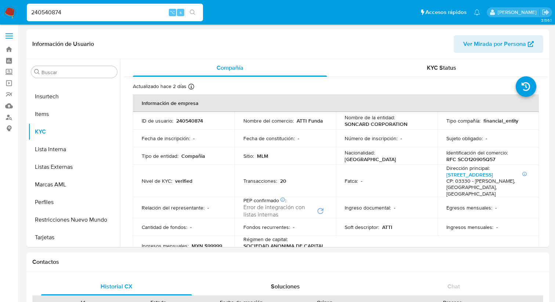
select select "10"
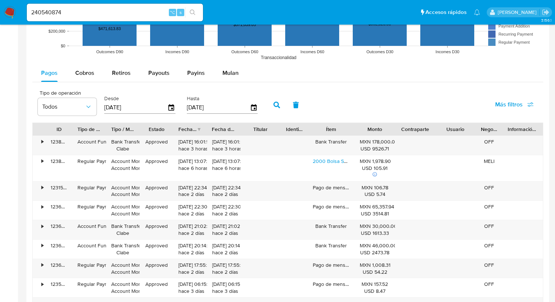
scroll to position [660, 0]
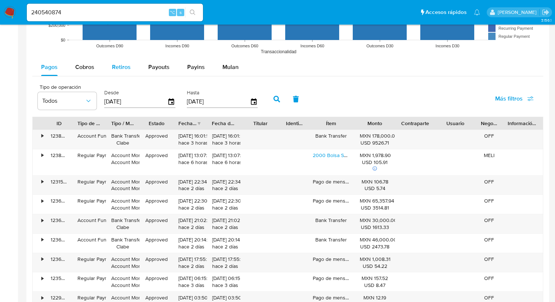
click at [120, 69] on span "Retiros" at bounding box center [121, 67] width 19 height 8
select select "10"
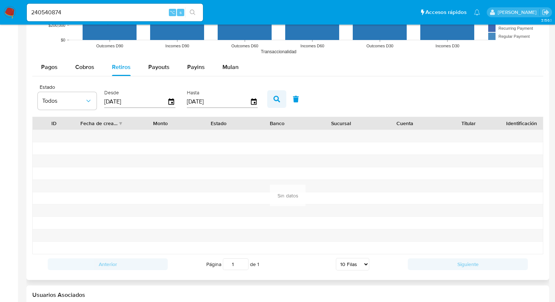
click at [275, 94] on button "button" at bounding box center [276, 99] width 19 height 18
click at [47, 69] on span "Pagos" at bounding box center [49, 67] width 17 height 8
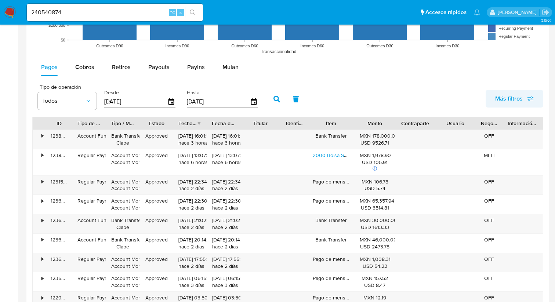
click at [500, 99] on span "Más filtros" at bounding box center [509, 99] width 28 height 18
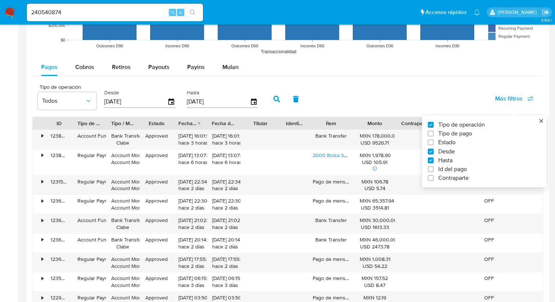
click at [451, 169] on span "Id del pago" at bounding box center [452, 168] width 29 height 7
click at [433, 169] on input "Id del pago" at bounding box center [431, 169] width 6 height 6
checkbox input "true"
click at [292, 98] on input "number" at bounding box center [303, 101] width 72 height 10
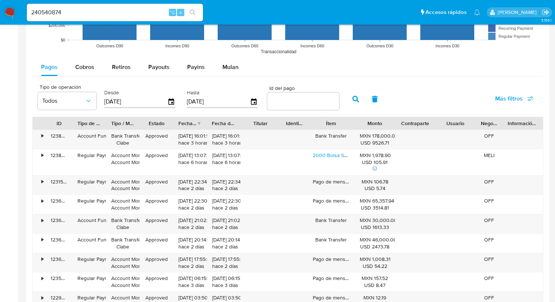
click at [294, 101] on input "number" at bounding box center [303, 101] width 72 height 10
paste input "119676260187"
type input "119676260187"
click at [354, 101] on icon "button" at bounding box center [355, 99] width 7 height 7
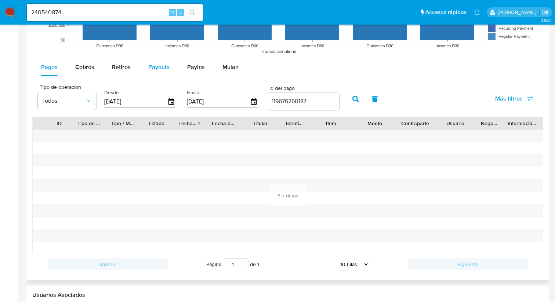
click at [154, 64] on span "Payouts" at bounding box center [158, 67] width 21 height 8
select select "10"
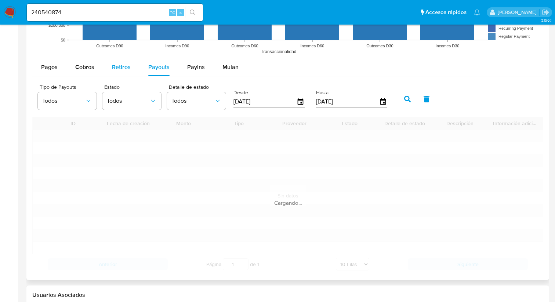
click at [118, 68] on span "Retiros" at bounding box center [121, 67] width 19 height 8
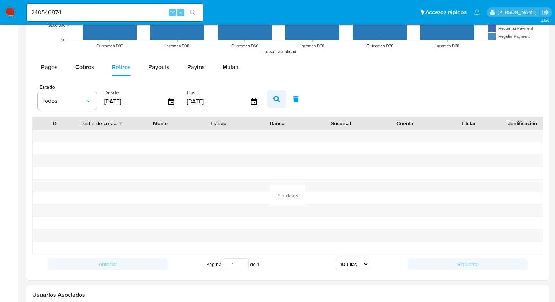
click at [275, 102] on icon "button" at bounding box center [276, 99] width 7 height 7
click at [51, 70] on span "Pagos" at bounding box center [49, 67] width 17 height 8
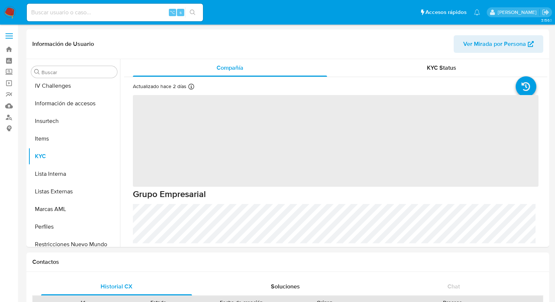
scroll to position [310, 0]
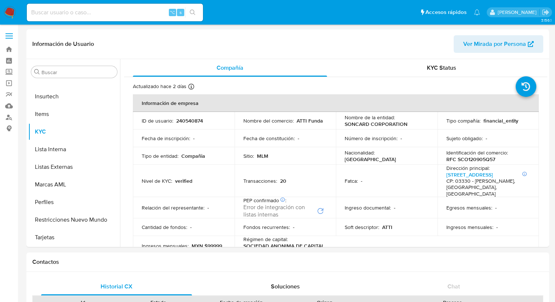
select select "10"
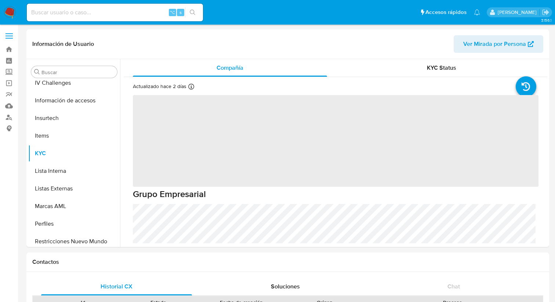
scroll to position [310, 0]
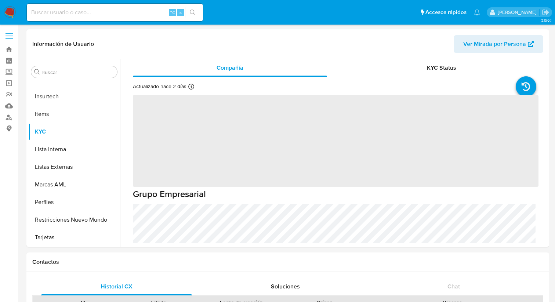
click at [94, 15] on input at bounding box center [115, 13] width 176 height 10
paste input "574451595"
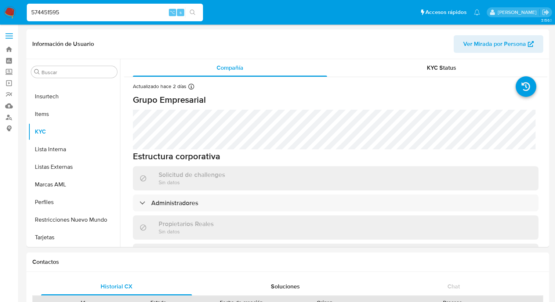
type input "574451595"
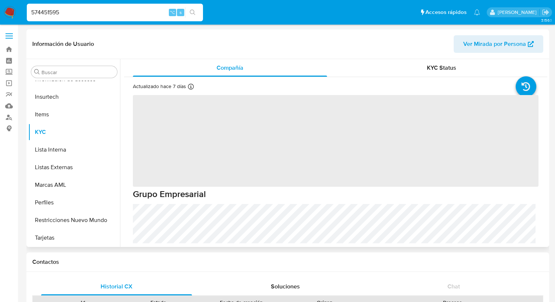
scroll to position [310, 0]
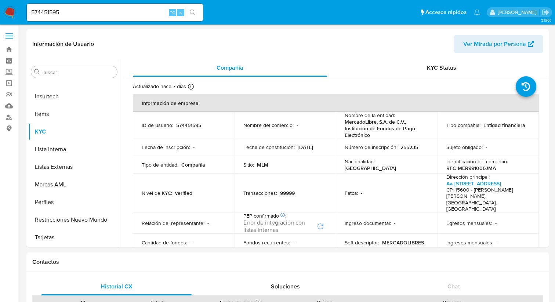
select select "10"
